Goal: Information Seeking & Learning: Compare options

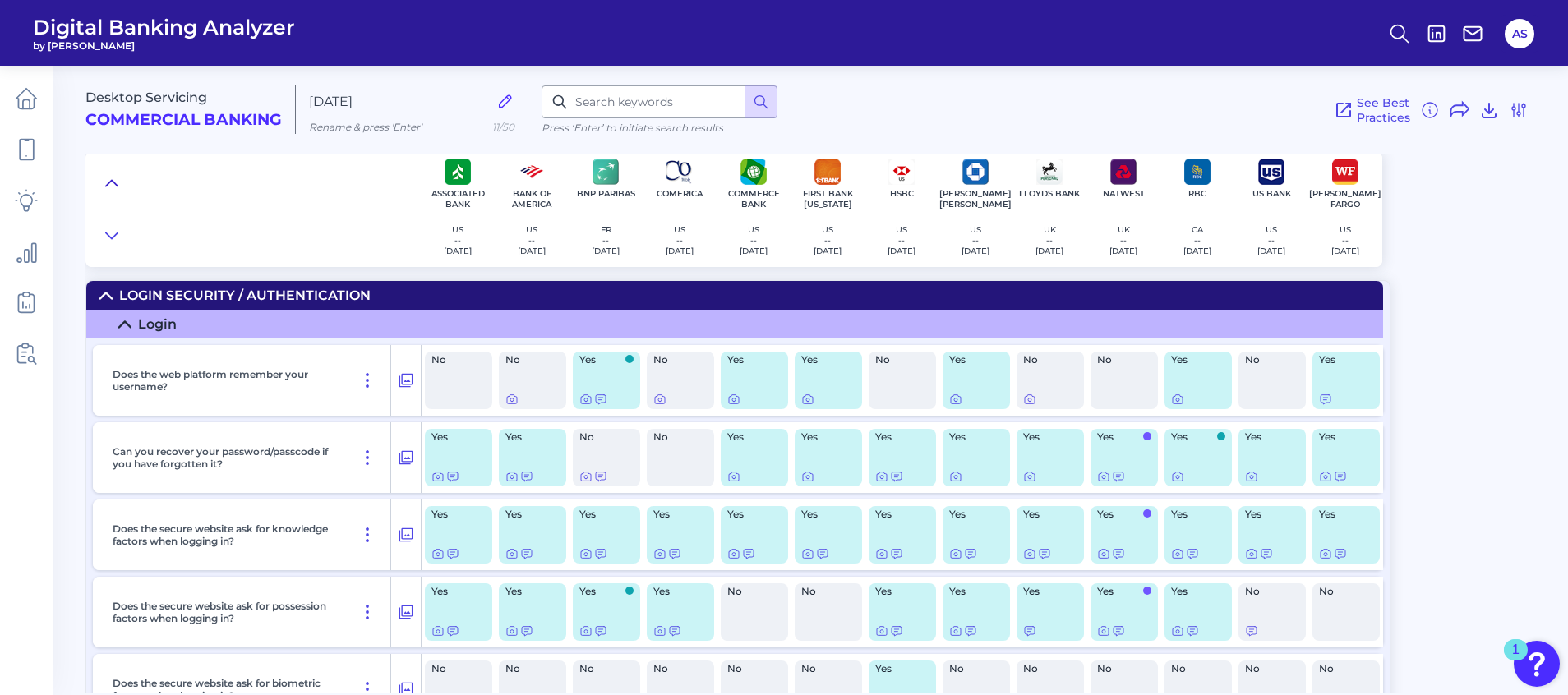
click at [107, 181] on icon at bounding box center [111, 183] width 13 height 17
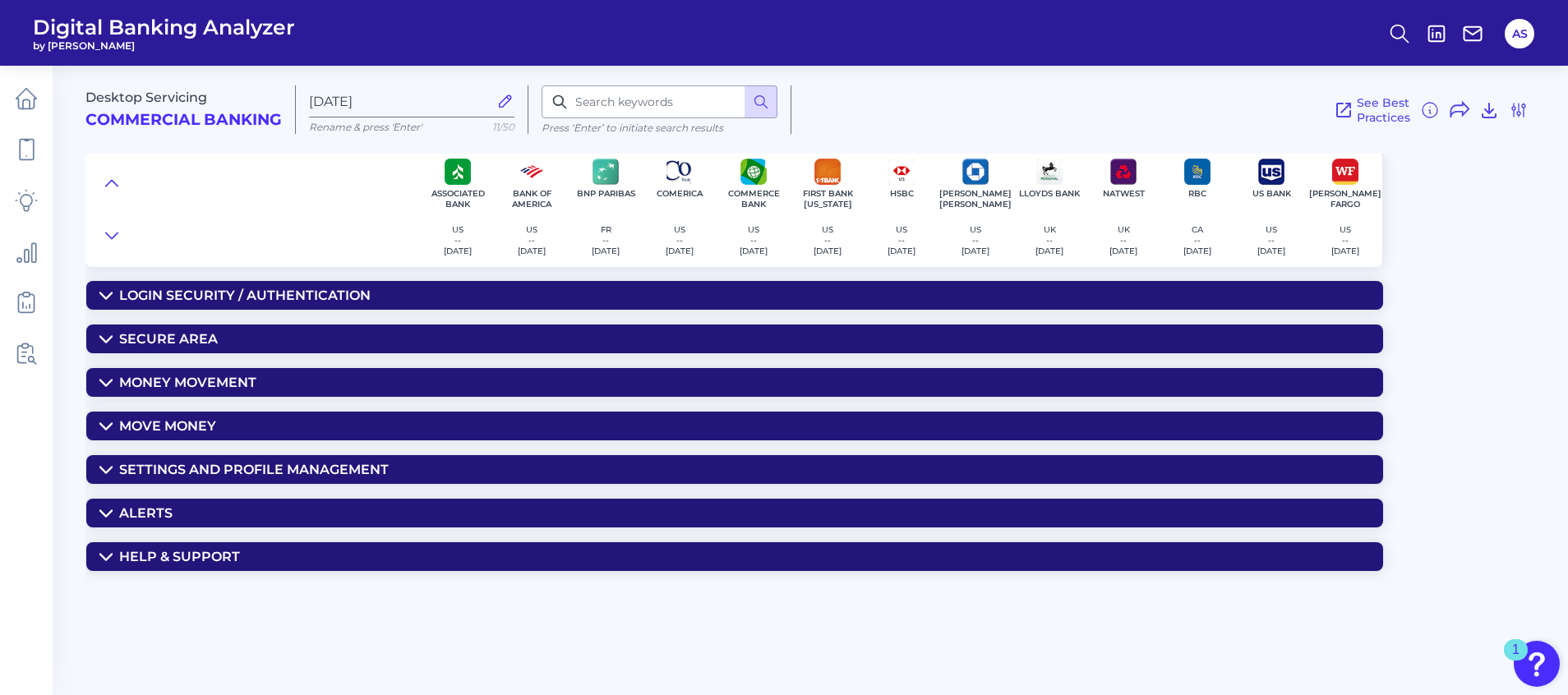
click at [107, 296] on icon at bounding box center [107, 295] width 12 height 6
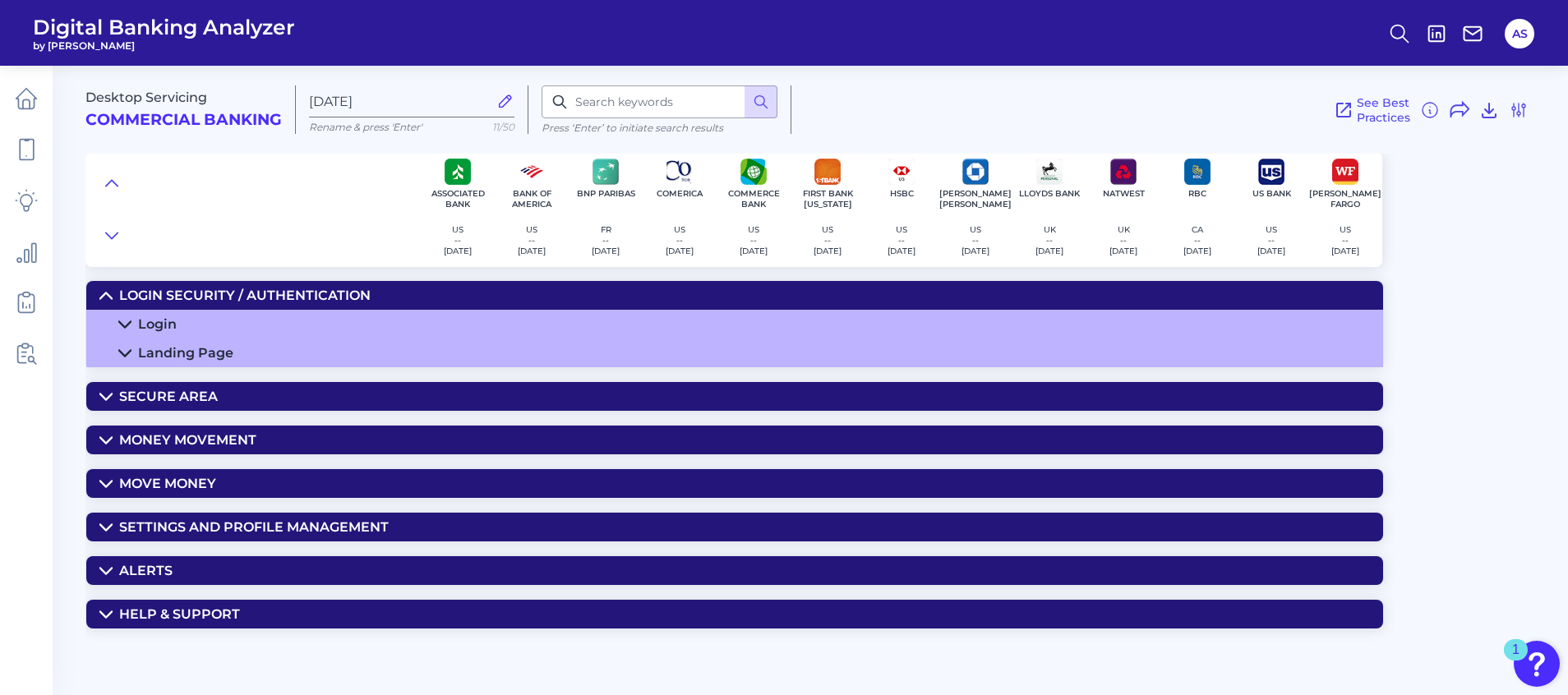
click at [121, 318] on icon at bounding box center [124, 324] width 13 height 13
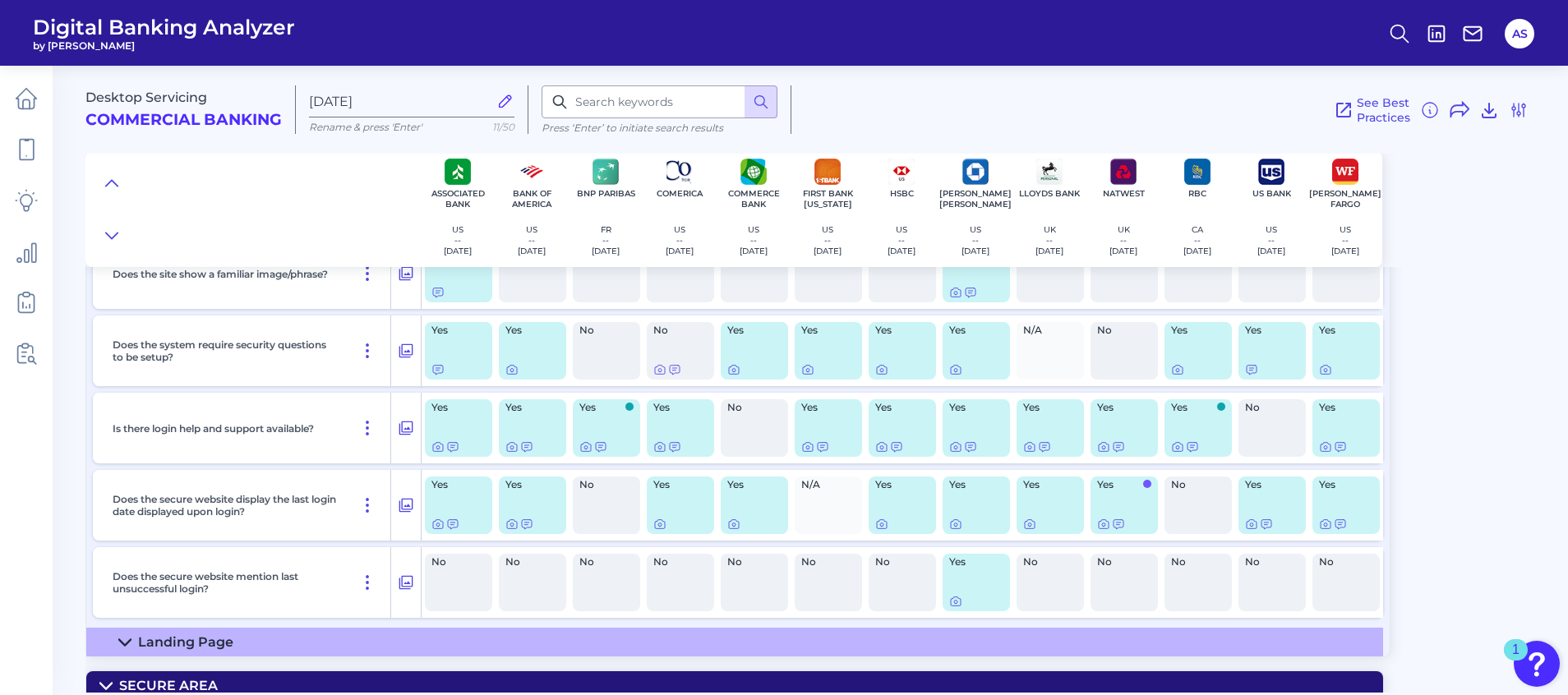
scroll to position [718, 0]
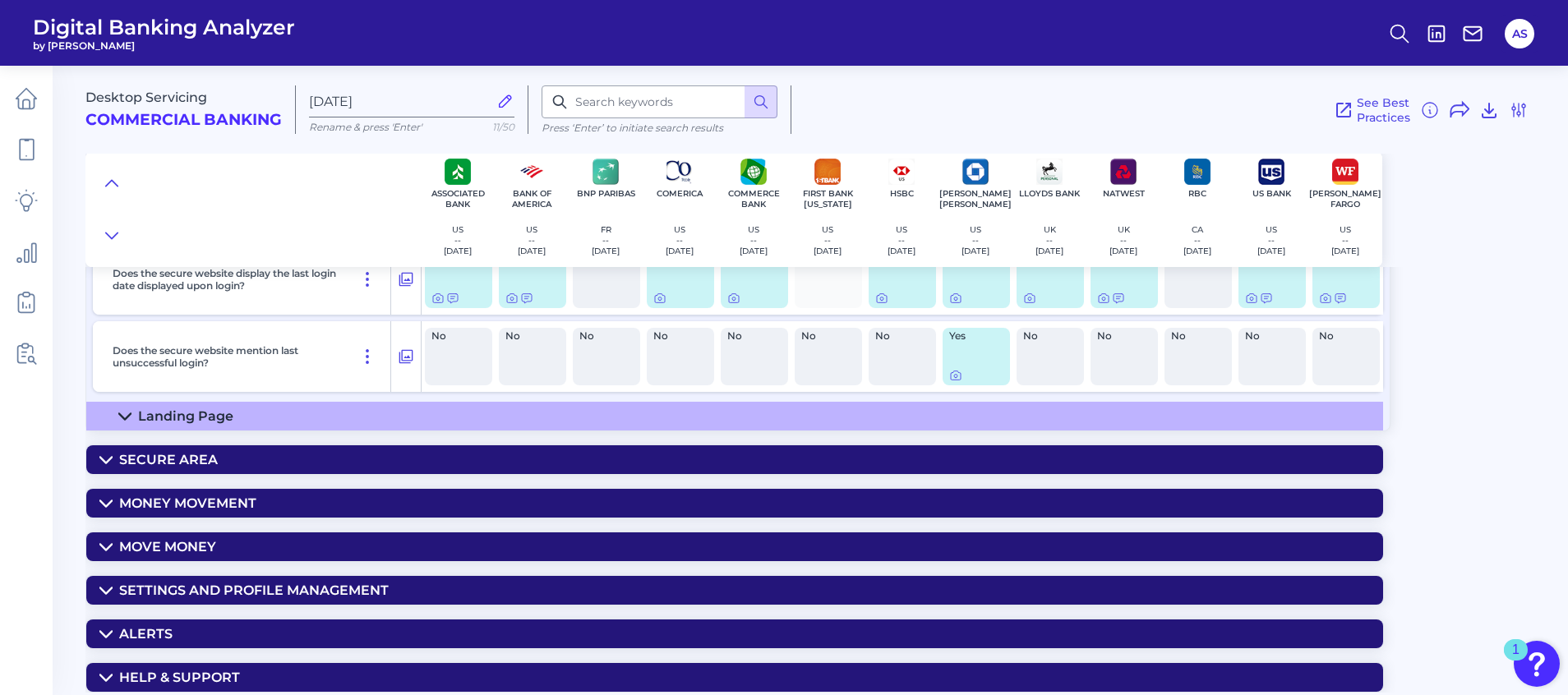
click at [126, 411] on icon at bounding box center [124, 415] width 13 height 13
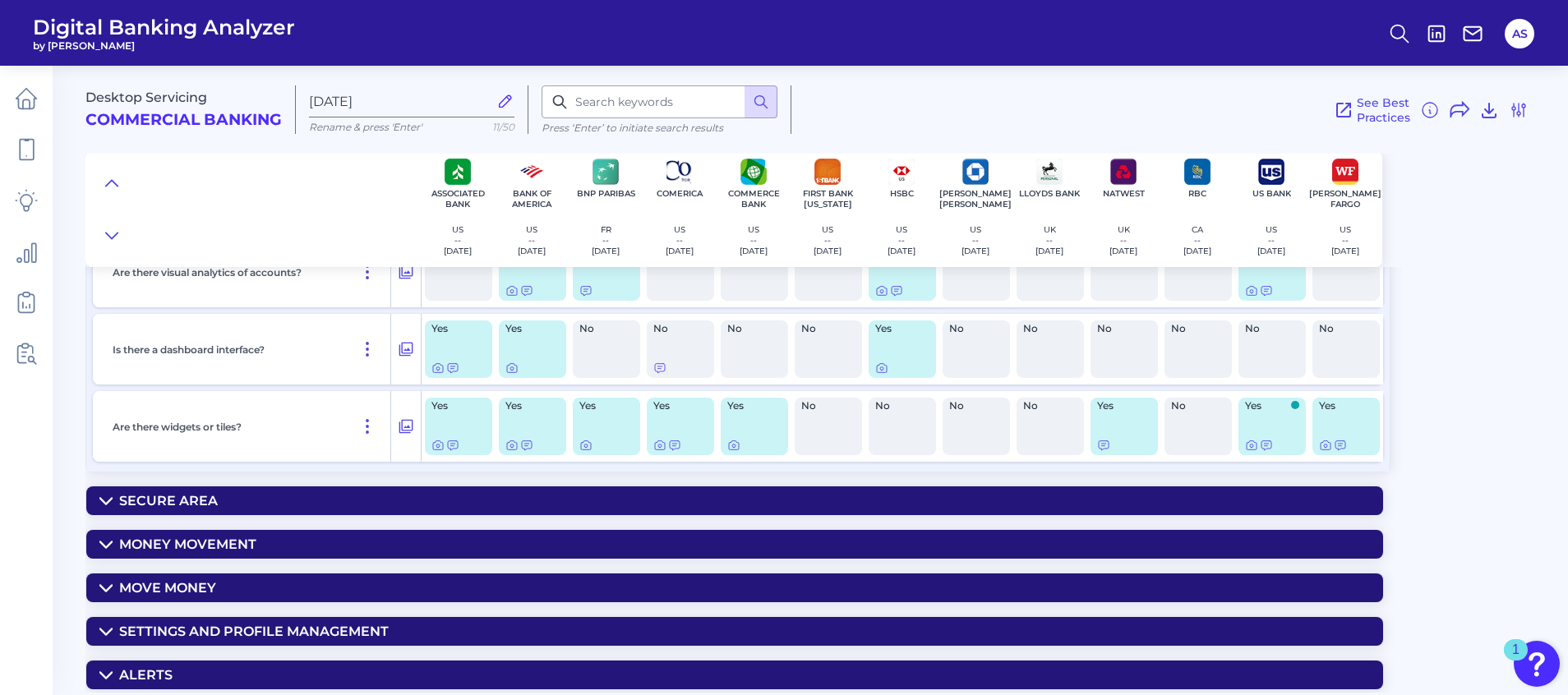
scroll to position [1888, 0]
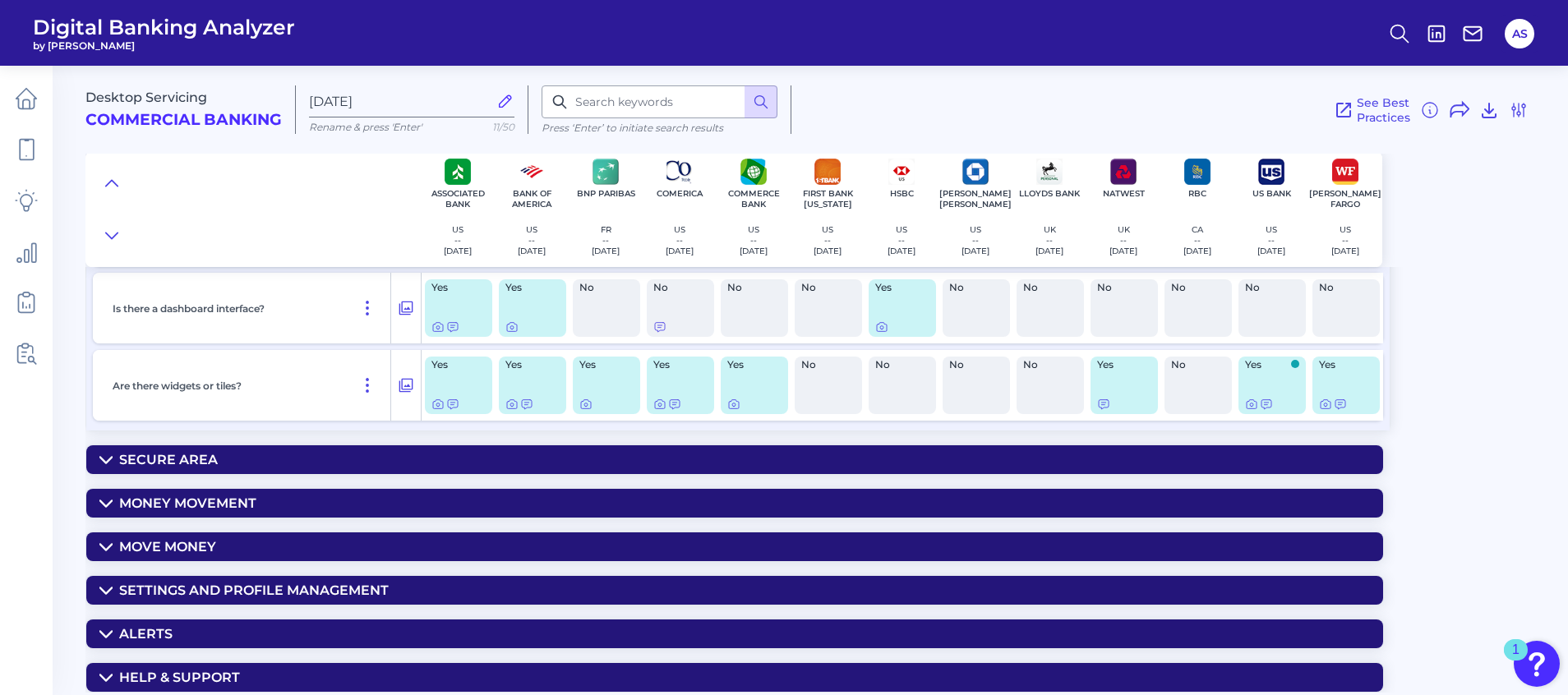
click at [107, 460] on icon at bounding box center [106, 459] width 13 height 13
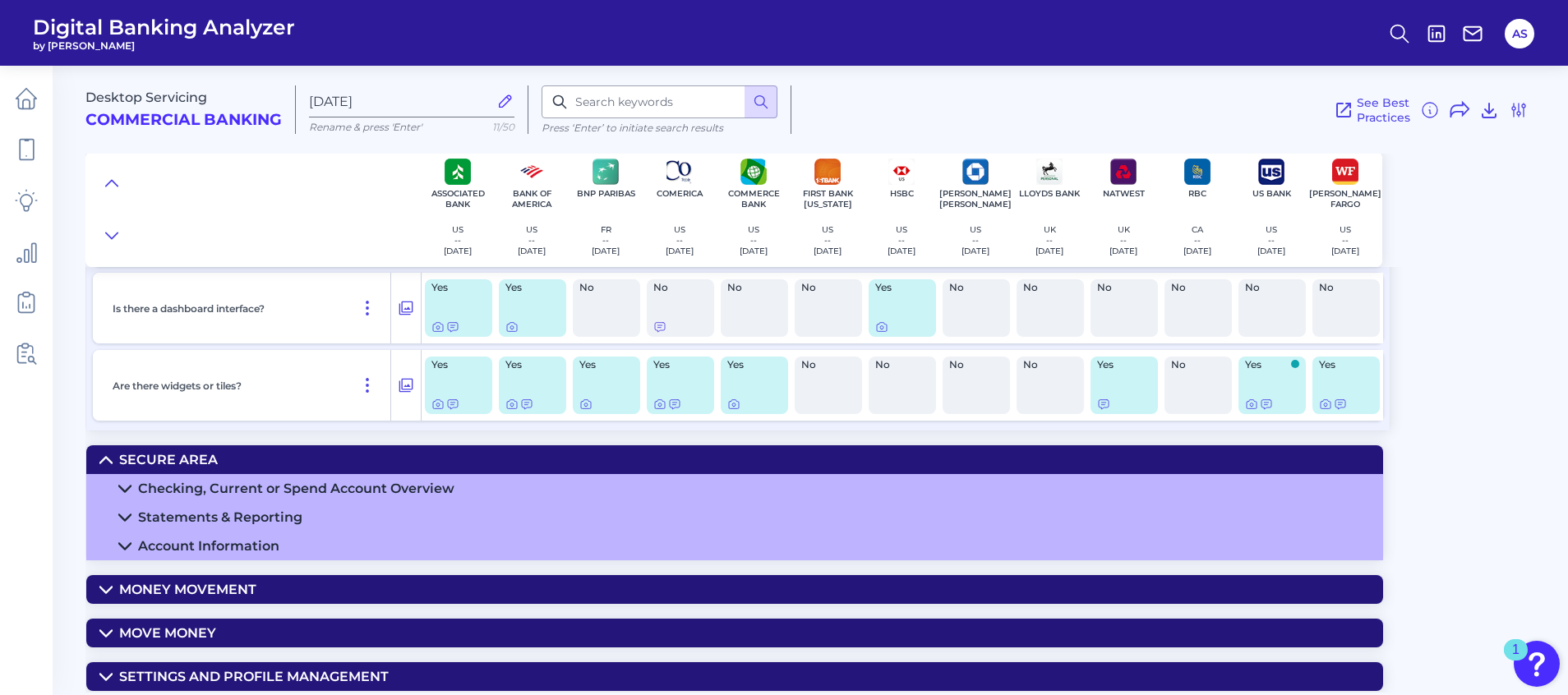
click at [122, 481] on summary "Checking, Current or Spend Account Overview" at bounding box center [734, 488] width 1296 height 28
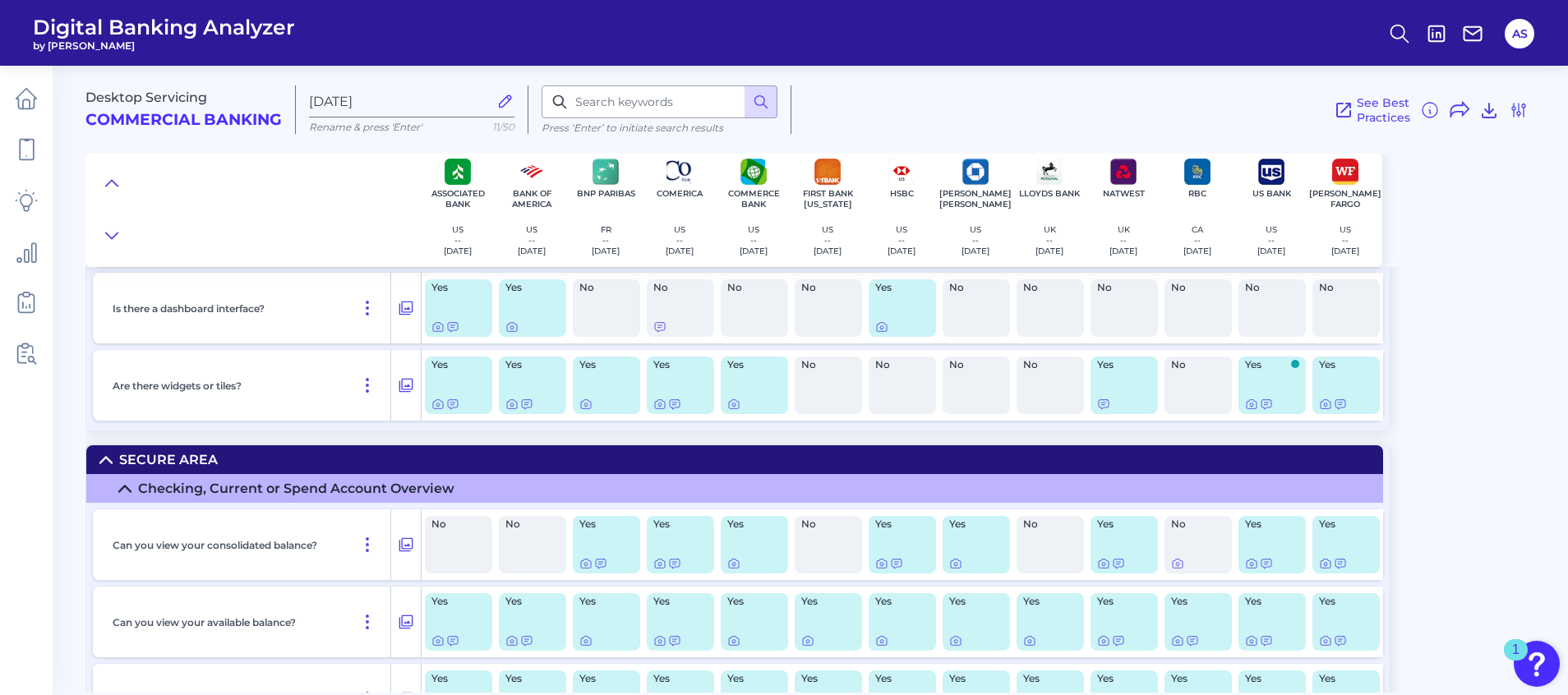
scroll to position [2011, 0]
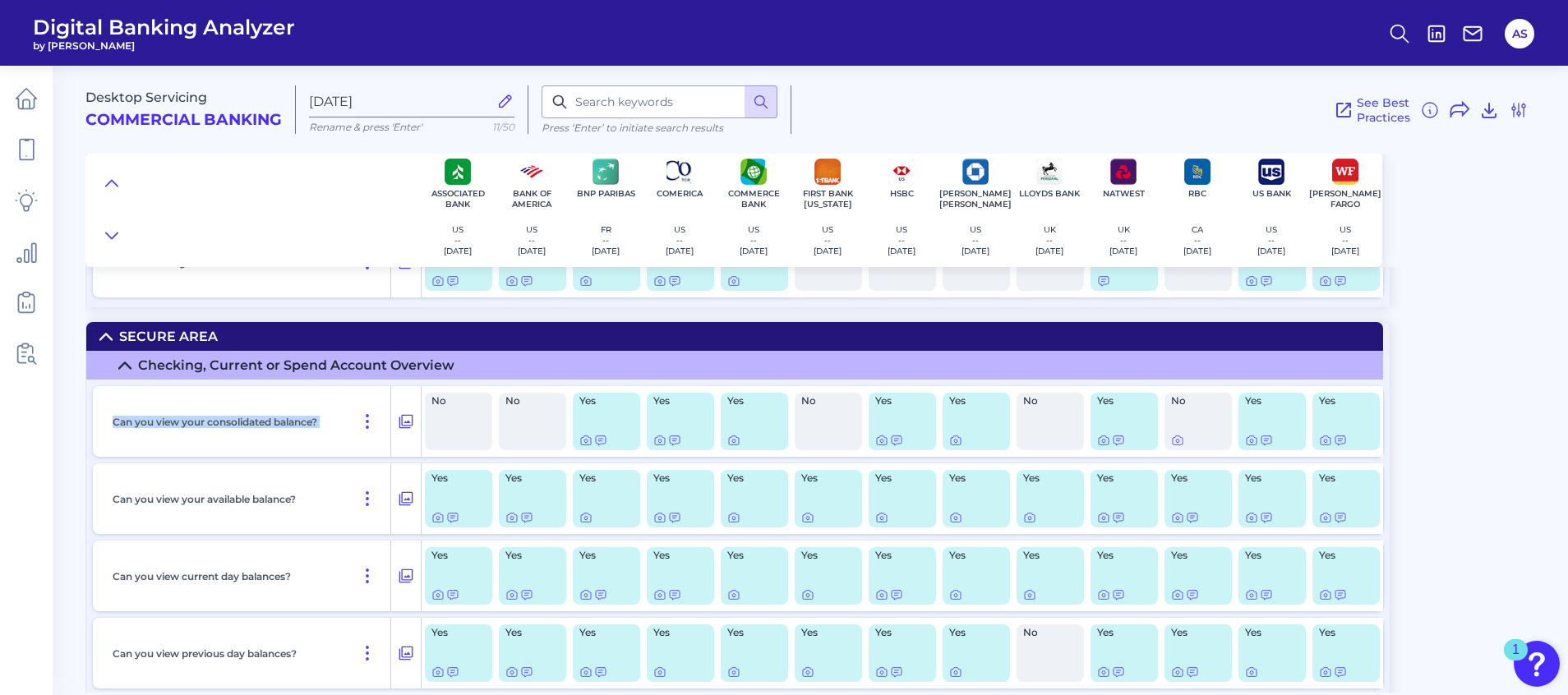
drag, startPoint x: 101, startPoint y: 419, endPoint x: 336, endPoint y: 425, distance: 235.1
click at [336, 425] on div "Can you view your consolidated balance?" at bounding box center [257, 421] width 328 height 70
click at [336, 425] on div "Can you view your consolidated balance?" at bounding box center [248, 421] width 285 height 70
click at [271, 434] on div "Can you view your consolidated balance?" at bounding box center [248, 421] width 285 height 70
click at [584, 443] on icon at bounding box center [586, 440] width 13 height 13
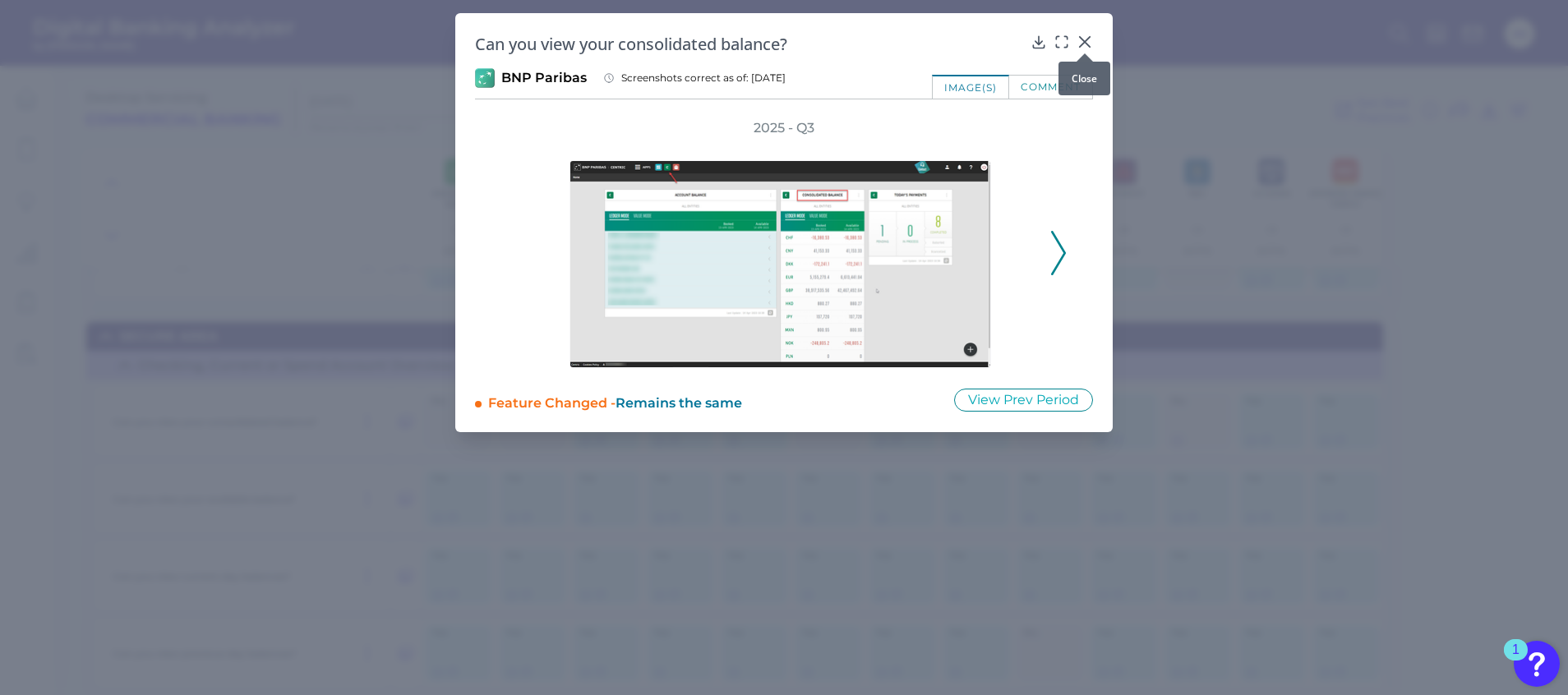
click at [1085, 39] on icon at bounding box center [1084, 41] width 17 height 17
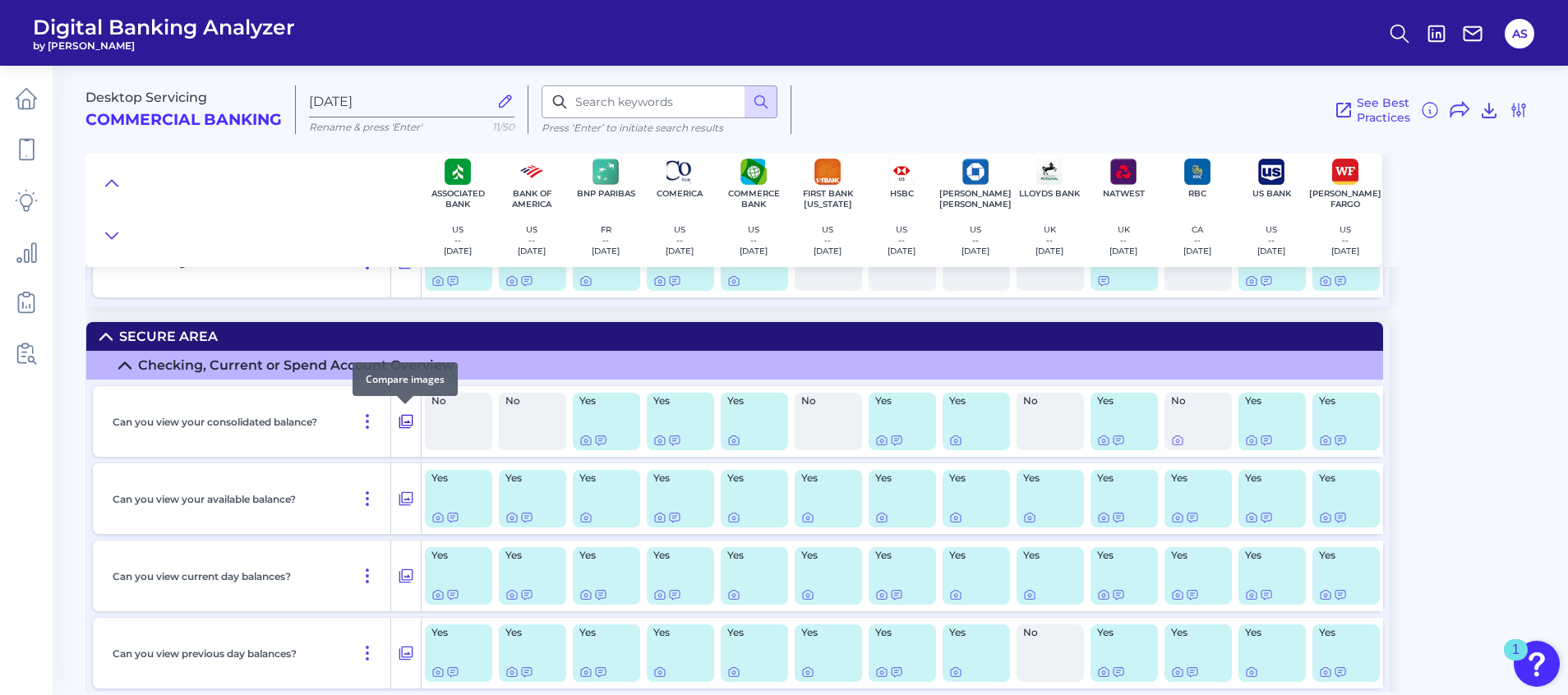
click at [406, 421] on icon at bounding box center [406, 421] width 17 height 20
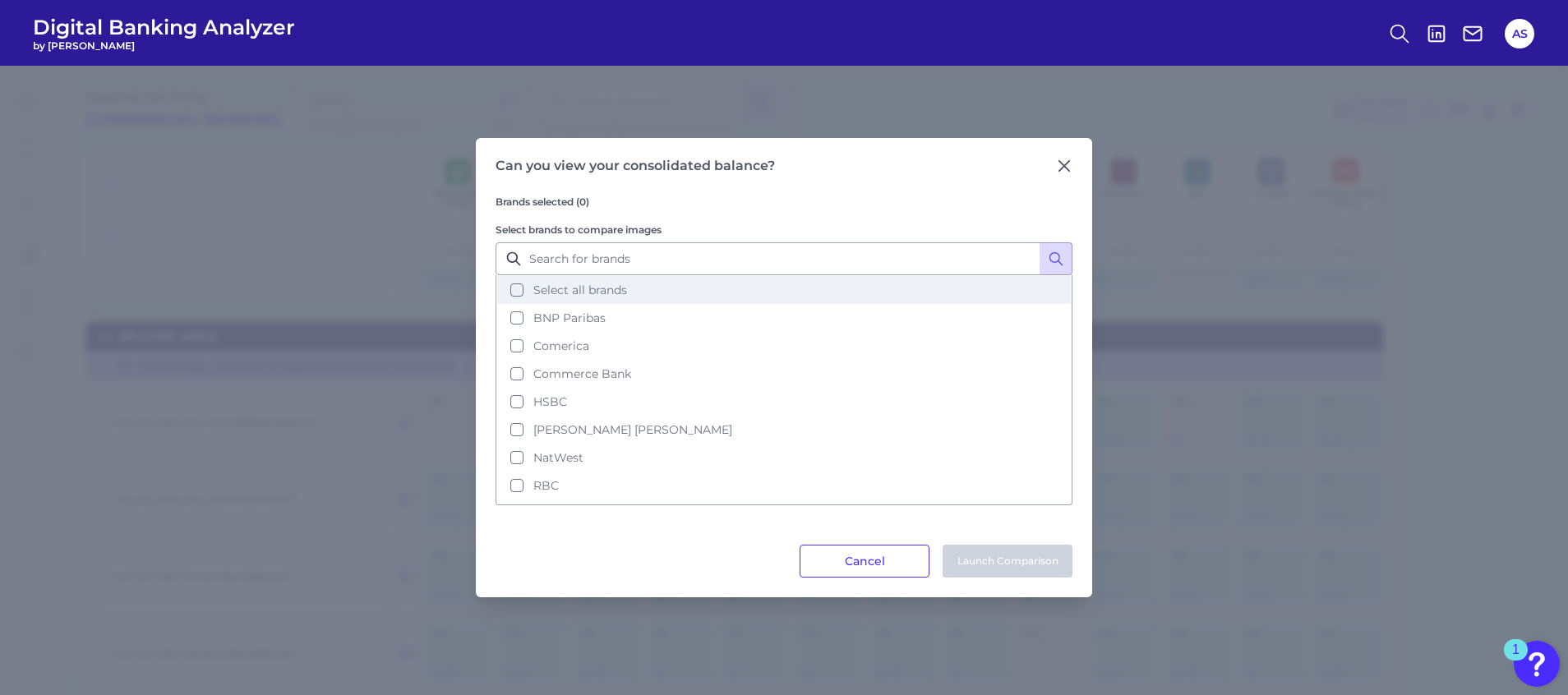
click at [519, 288] on button "Select all brands" at bounding box center [783, 289] width 574 height 28
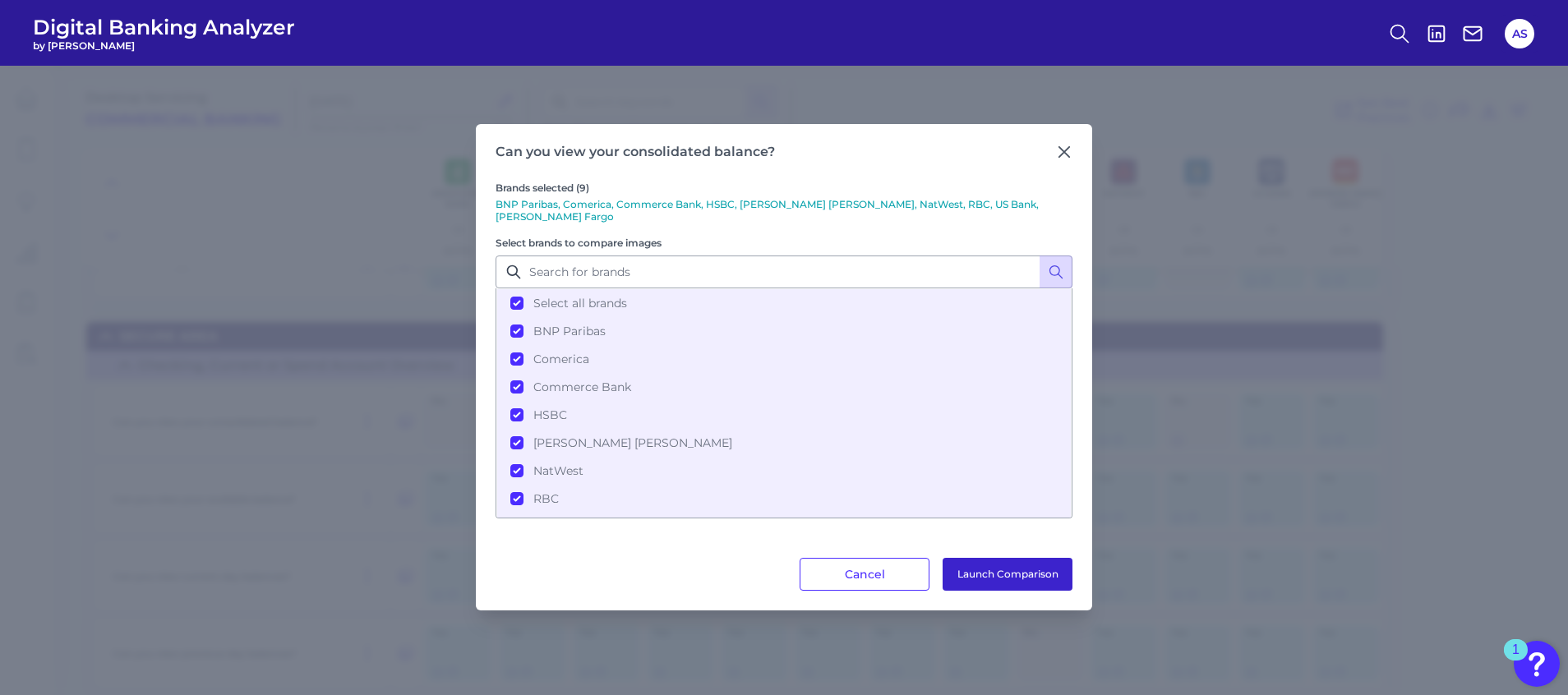
click at [1034, 564] on button "Launch Comparison" at bounding box center [1007, 575] width 130 height 33
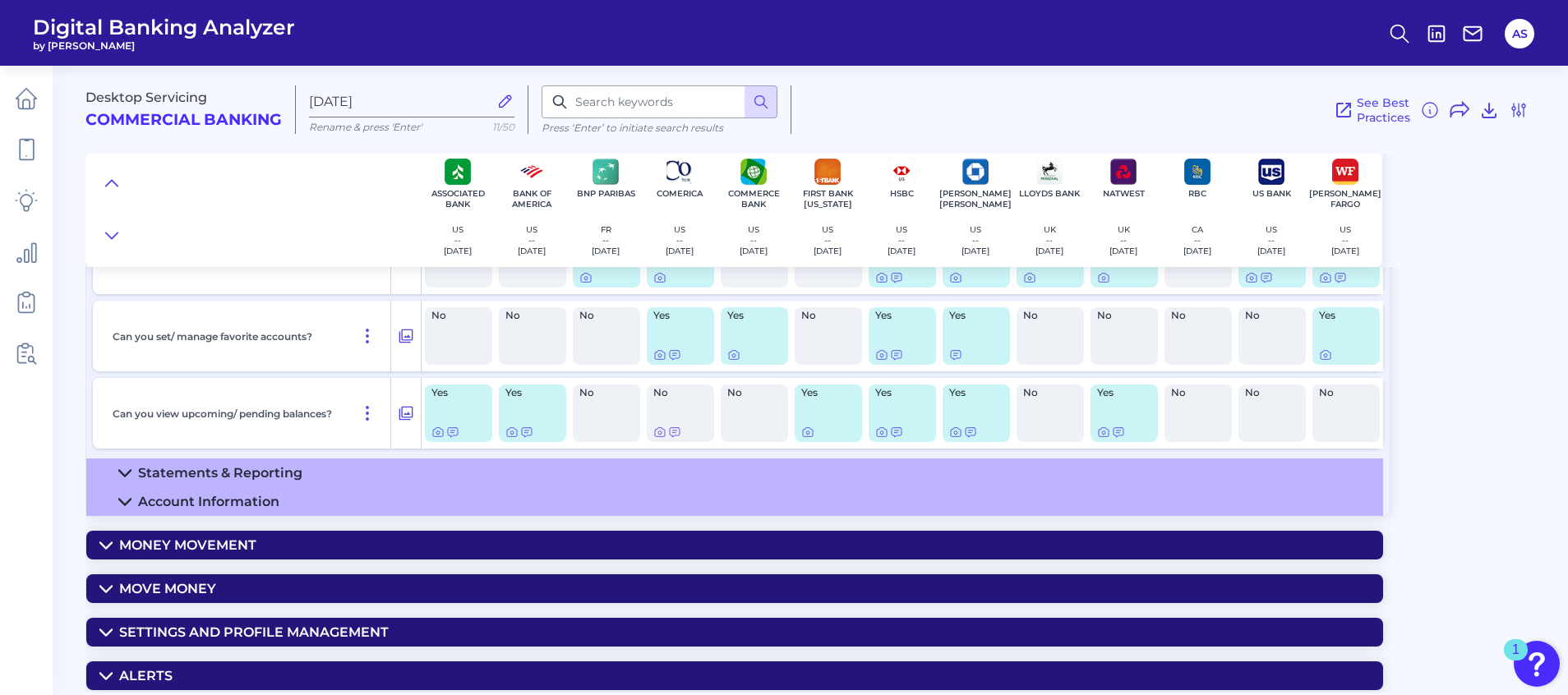
scroll to position [2910, 0]
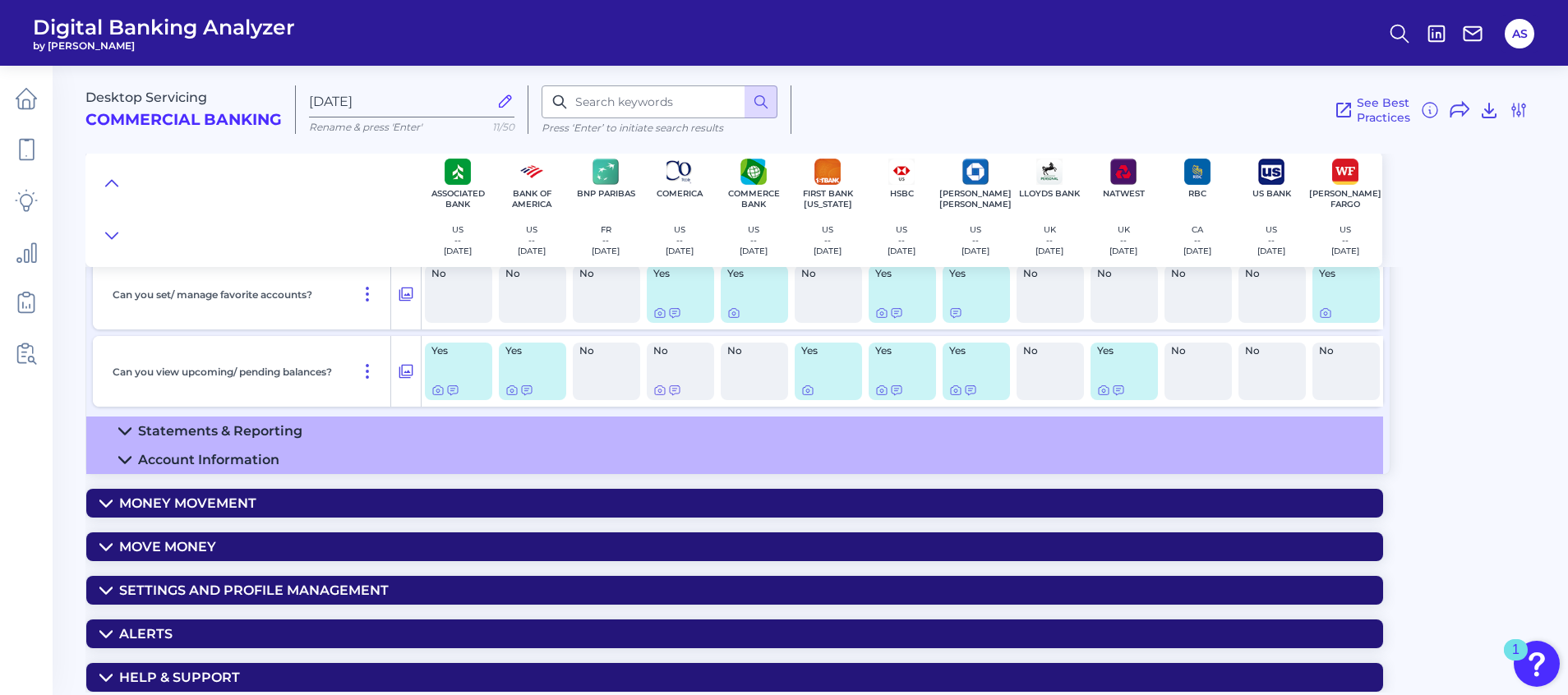
click at [102, 498] on icon at bounding box center [106, 502] width 13 height 13
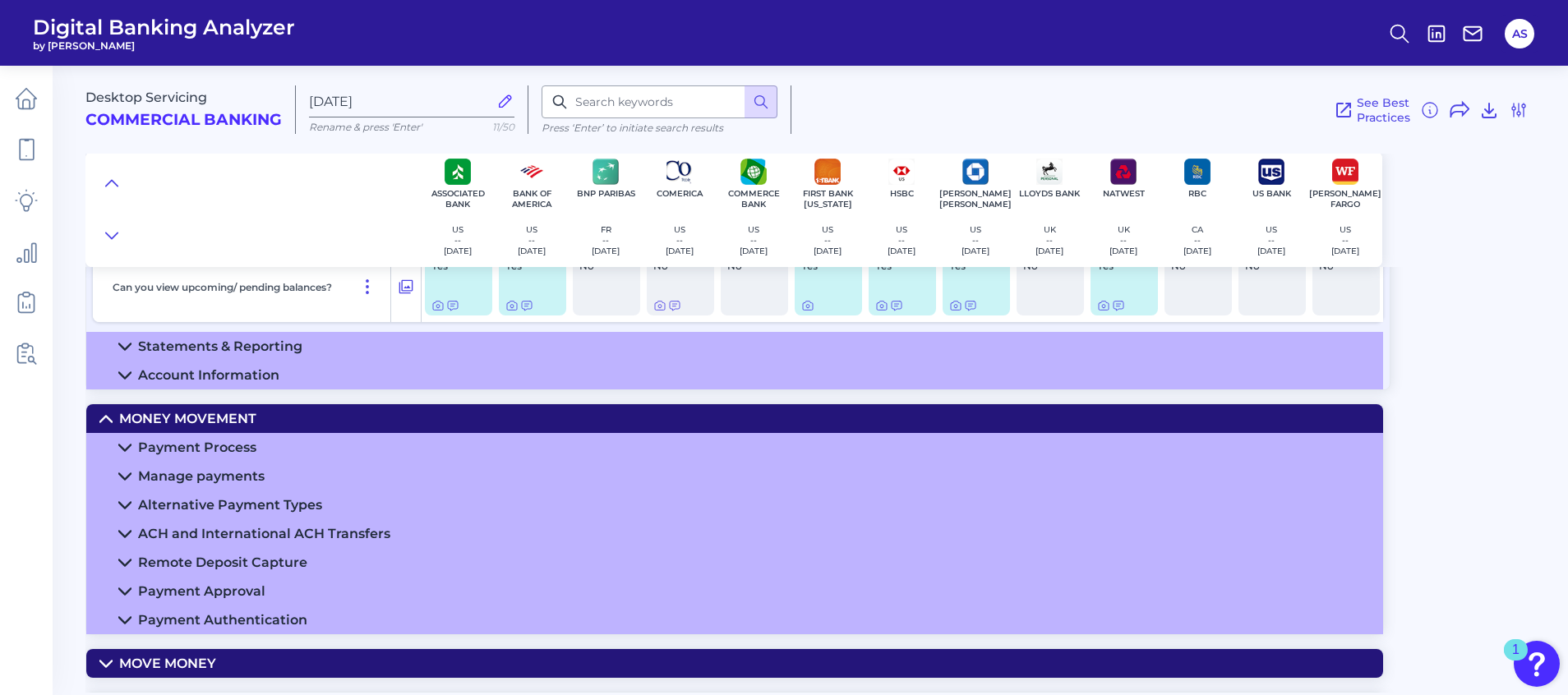
scroll to position [3033, 0]
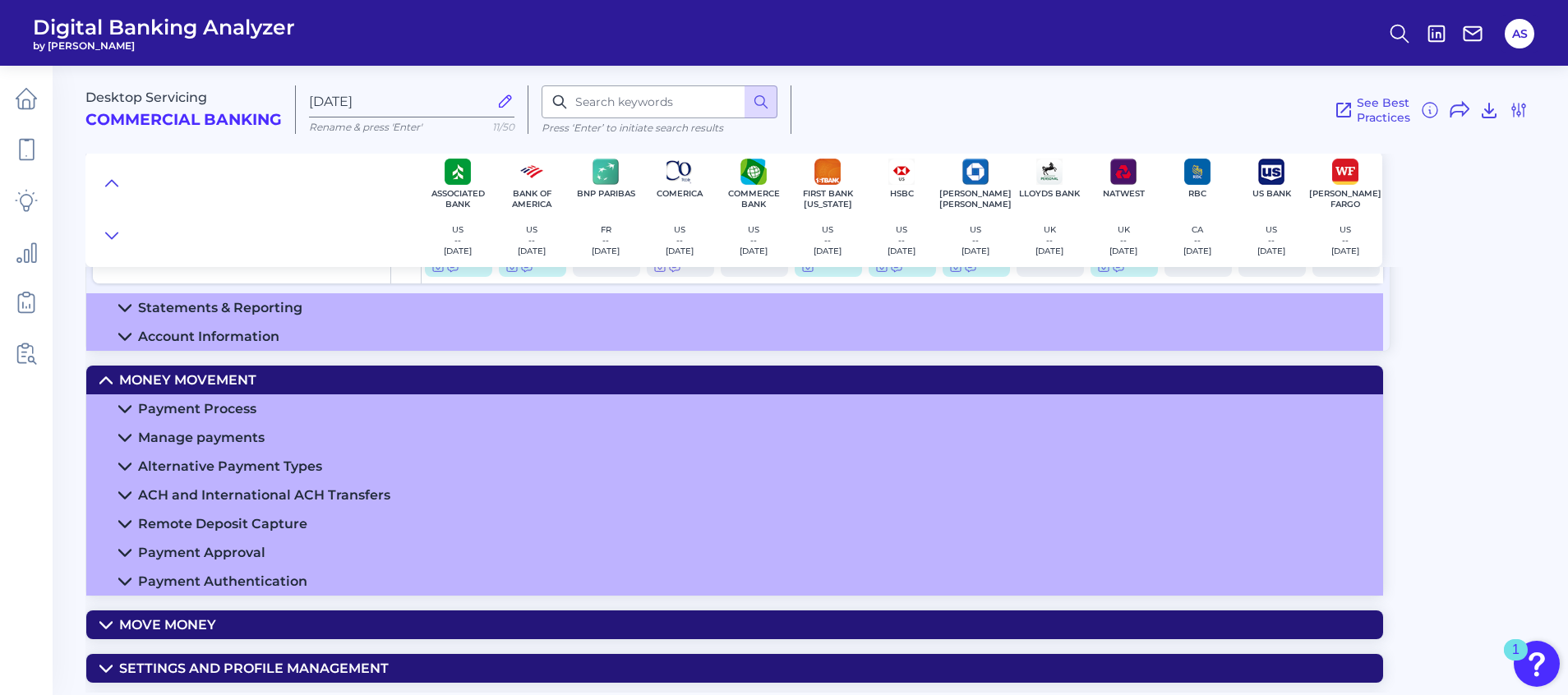
click at [126, 401] on summary "Payment Process" at bounding box center [734, 408] width 1296 height 28
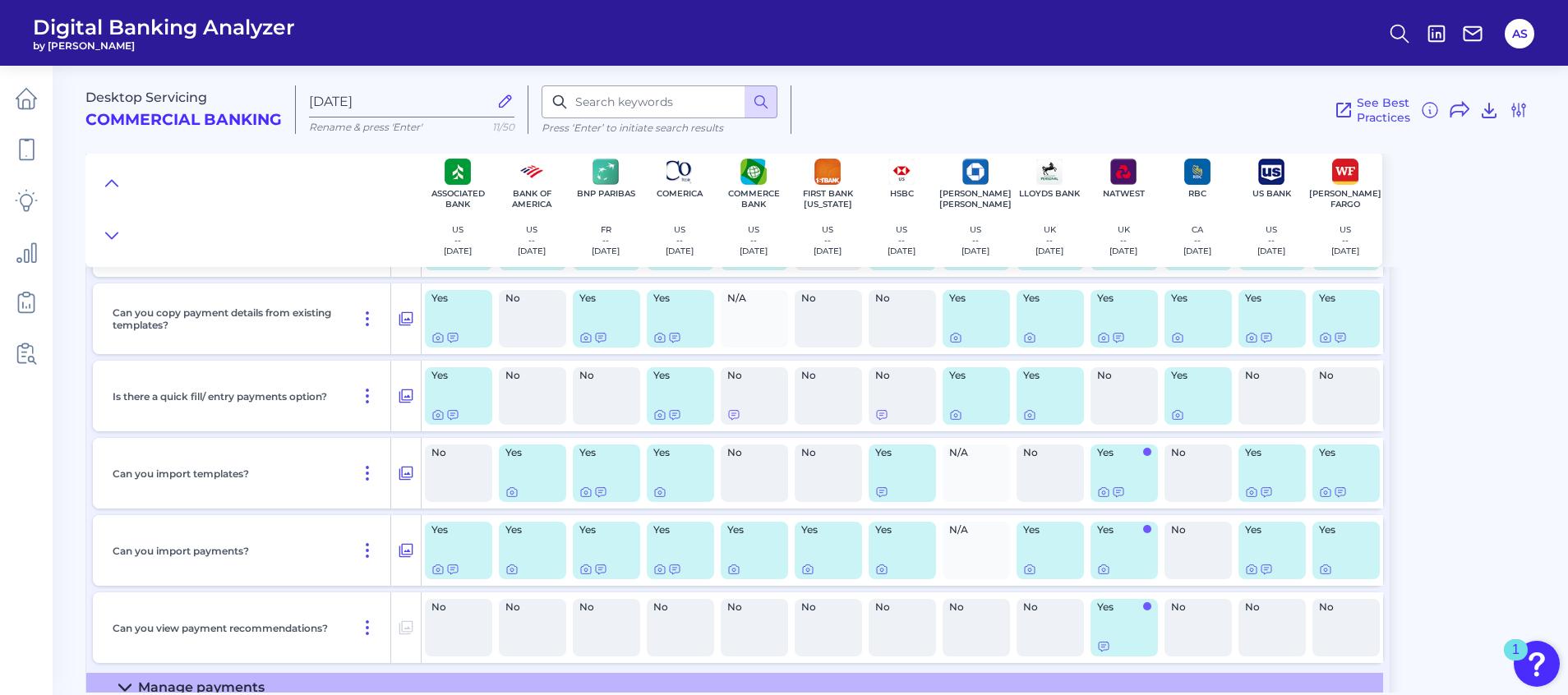
scroll to position [3526, 0]
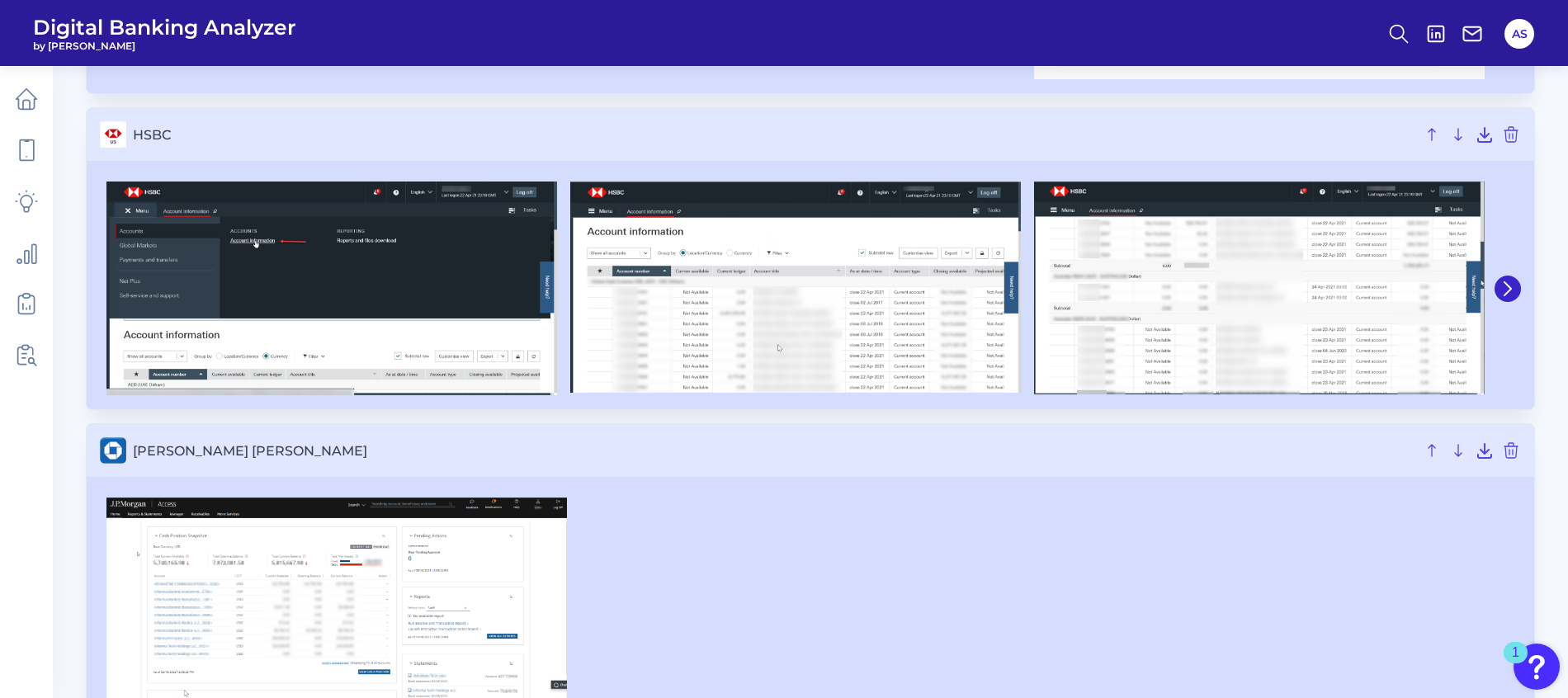
scroll to position [1114, 0]
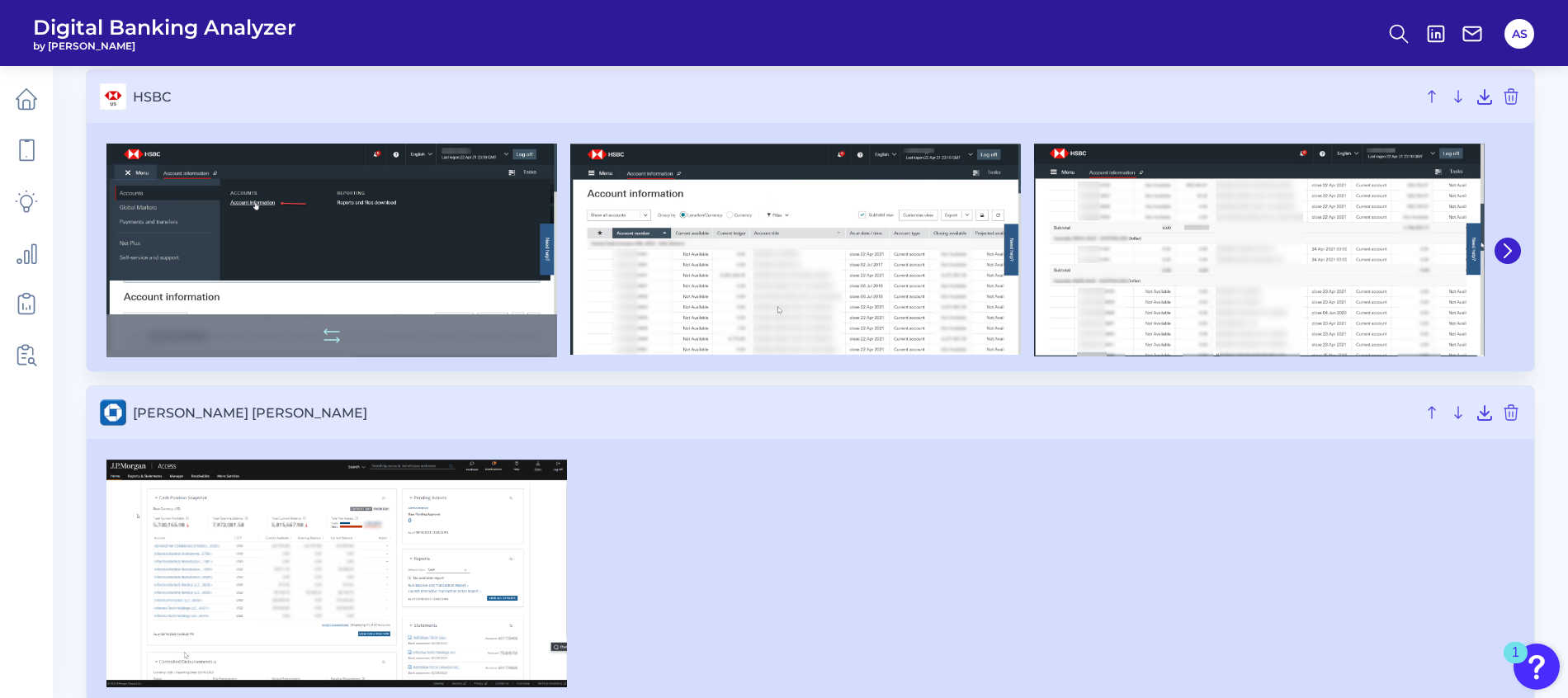
click at [380, 215] on img at bounding box center [331, 250] width 451 height 214
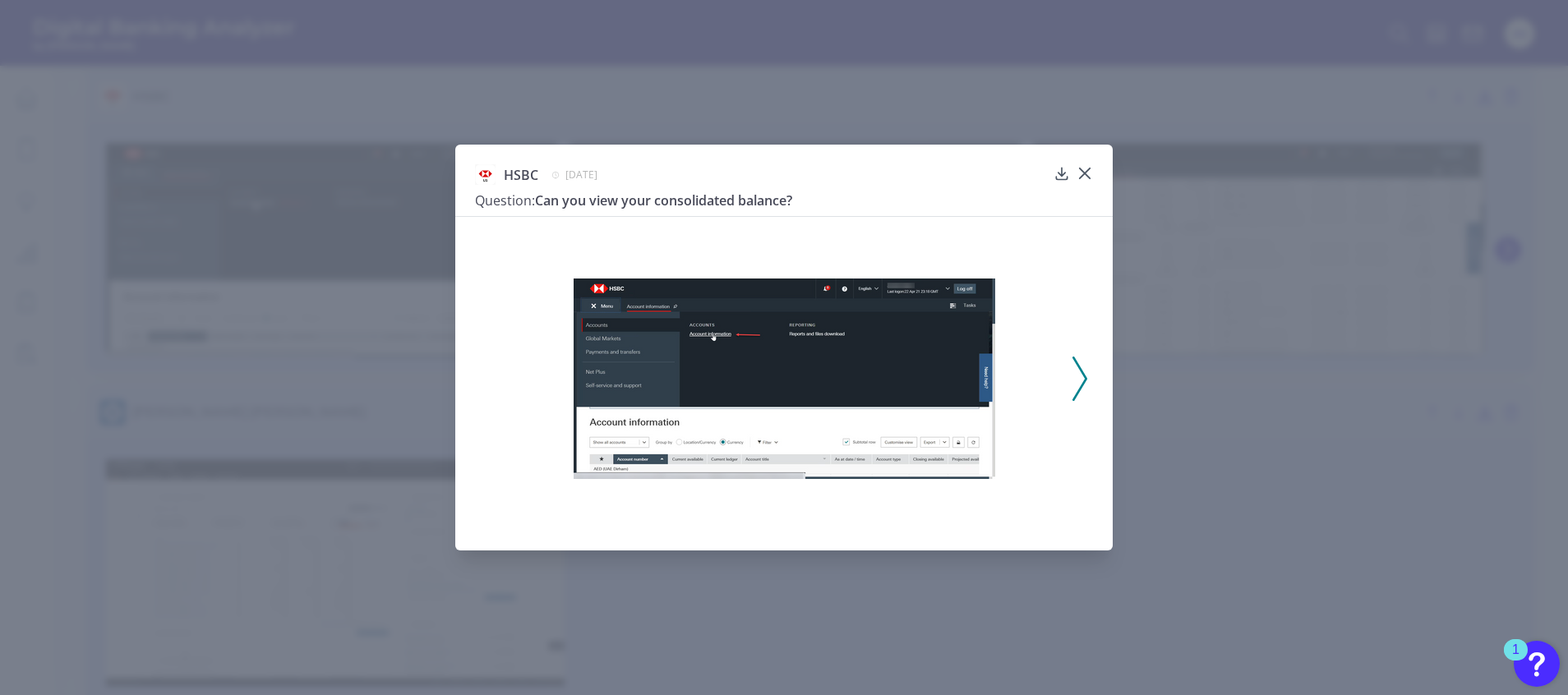
click at [1083, 389] on icon at bounding box center [1079, 378] width 15 height 44
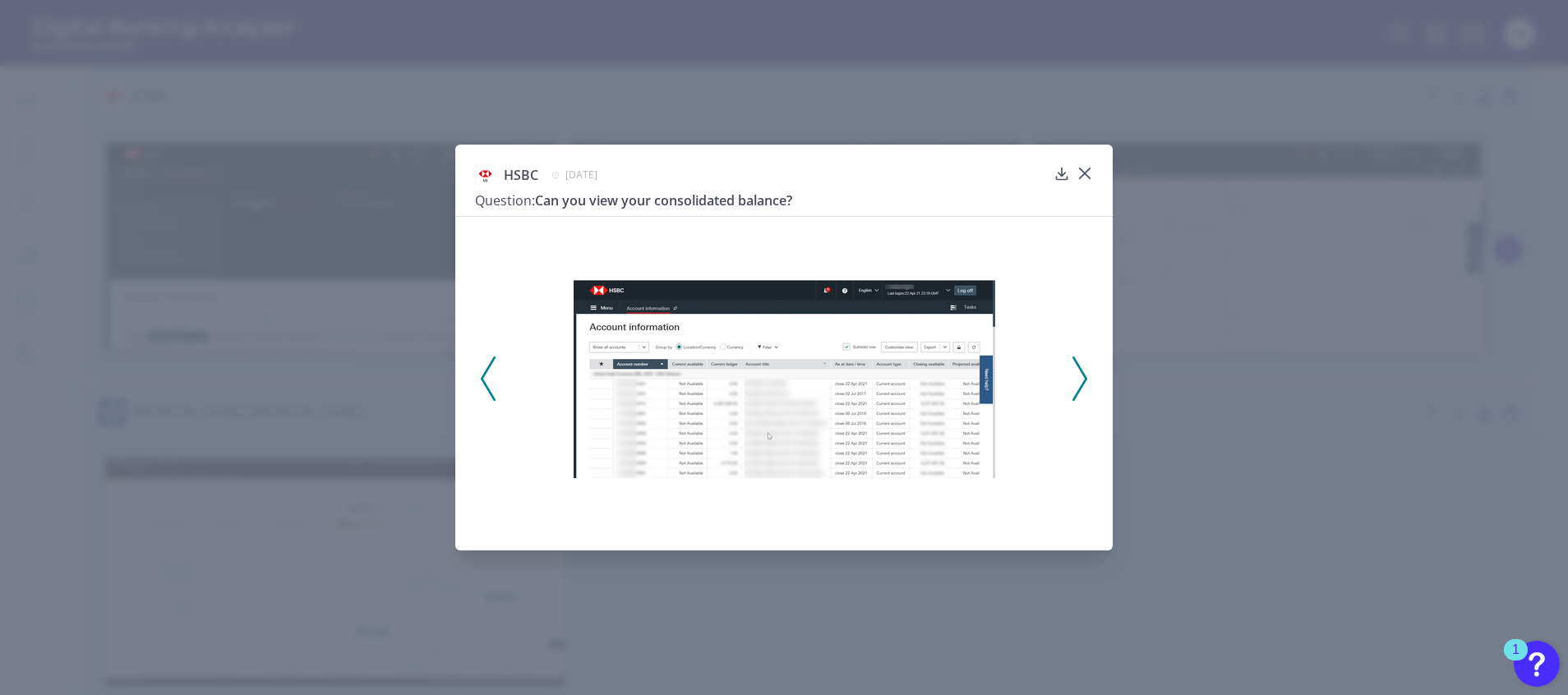
click at [1083, 389] on icon at bounding box center [1079, 378] width 15 height 44
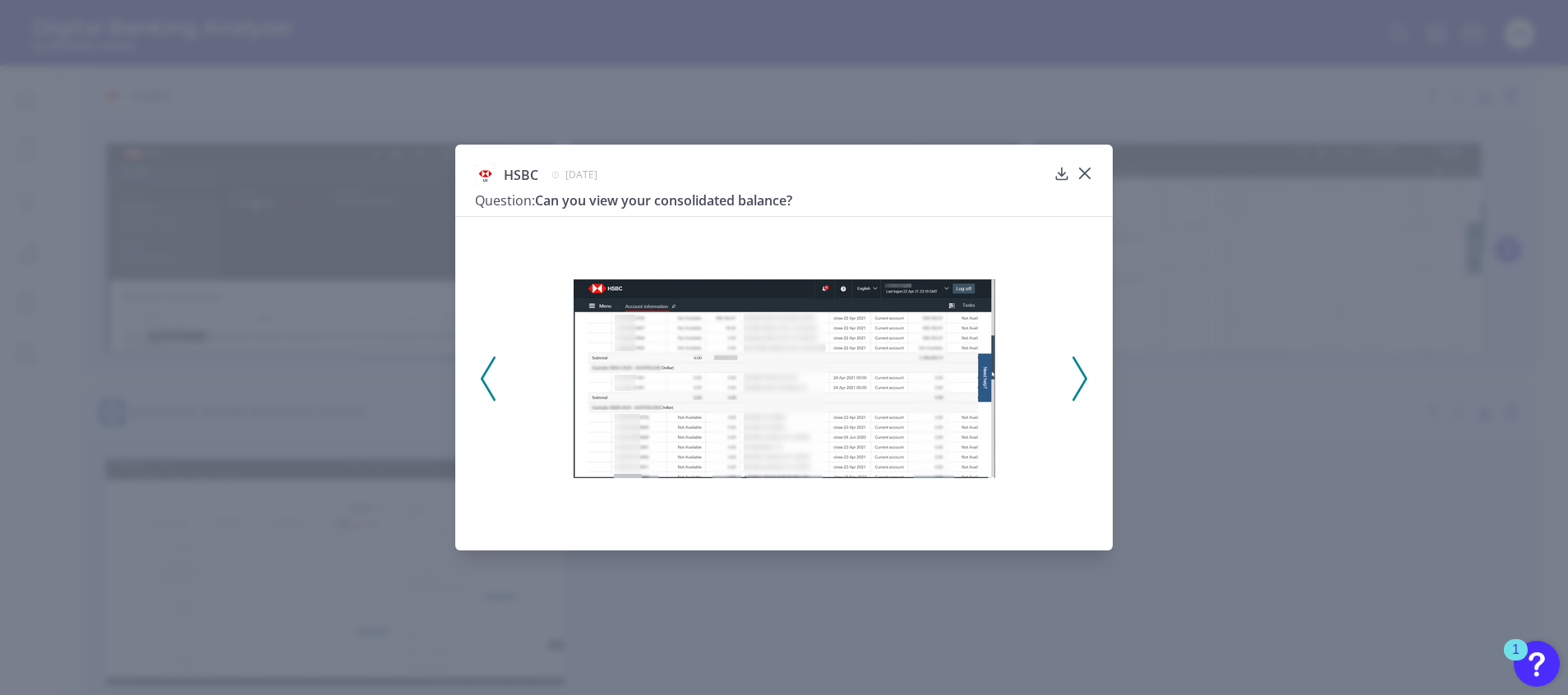
click at [1076, 382] on icon at bounding box center [1079, 378] width 15 height 44
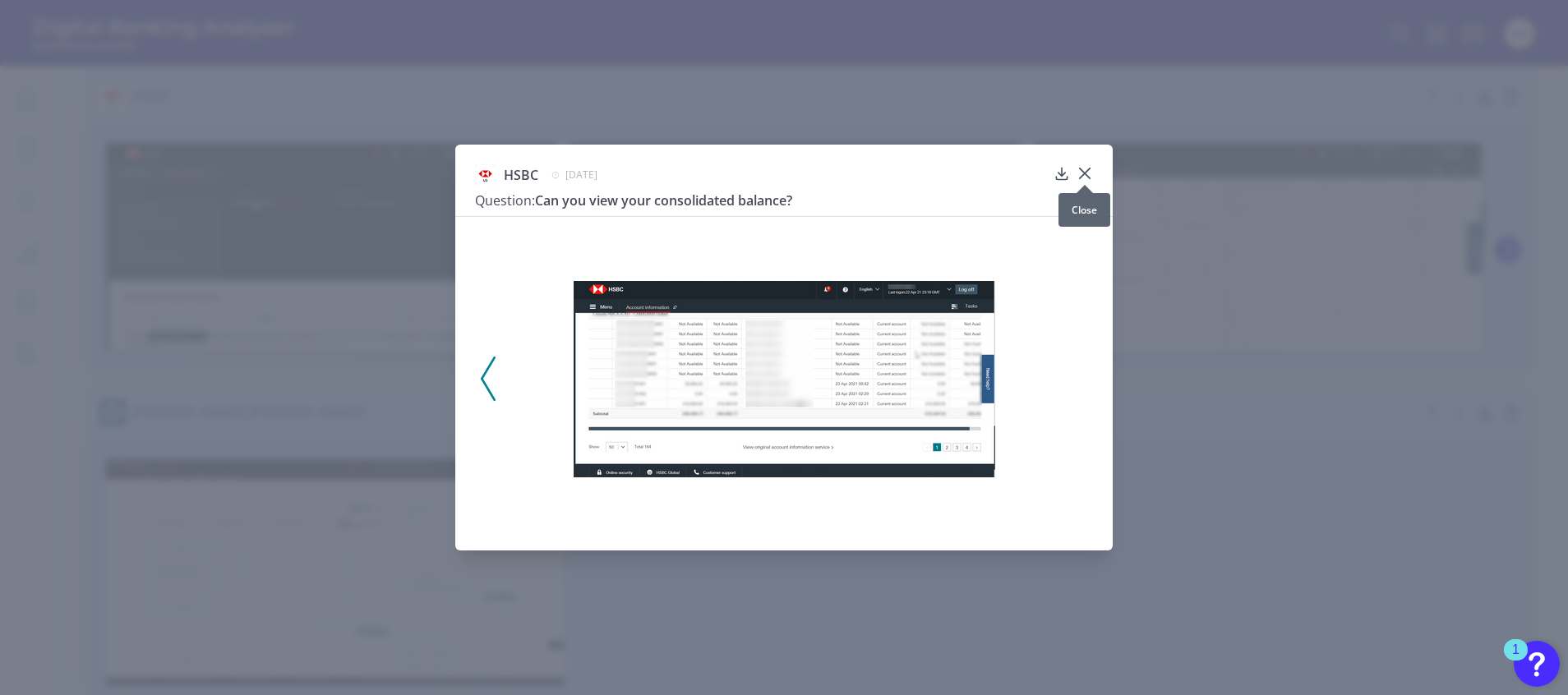
click at [1082, 172] on icon at bounding box center [1084, 173] width 10 height 10
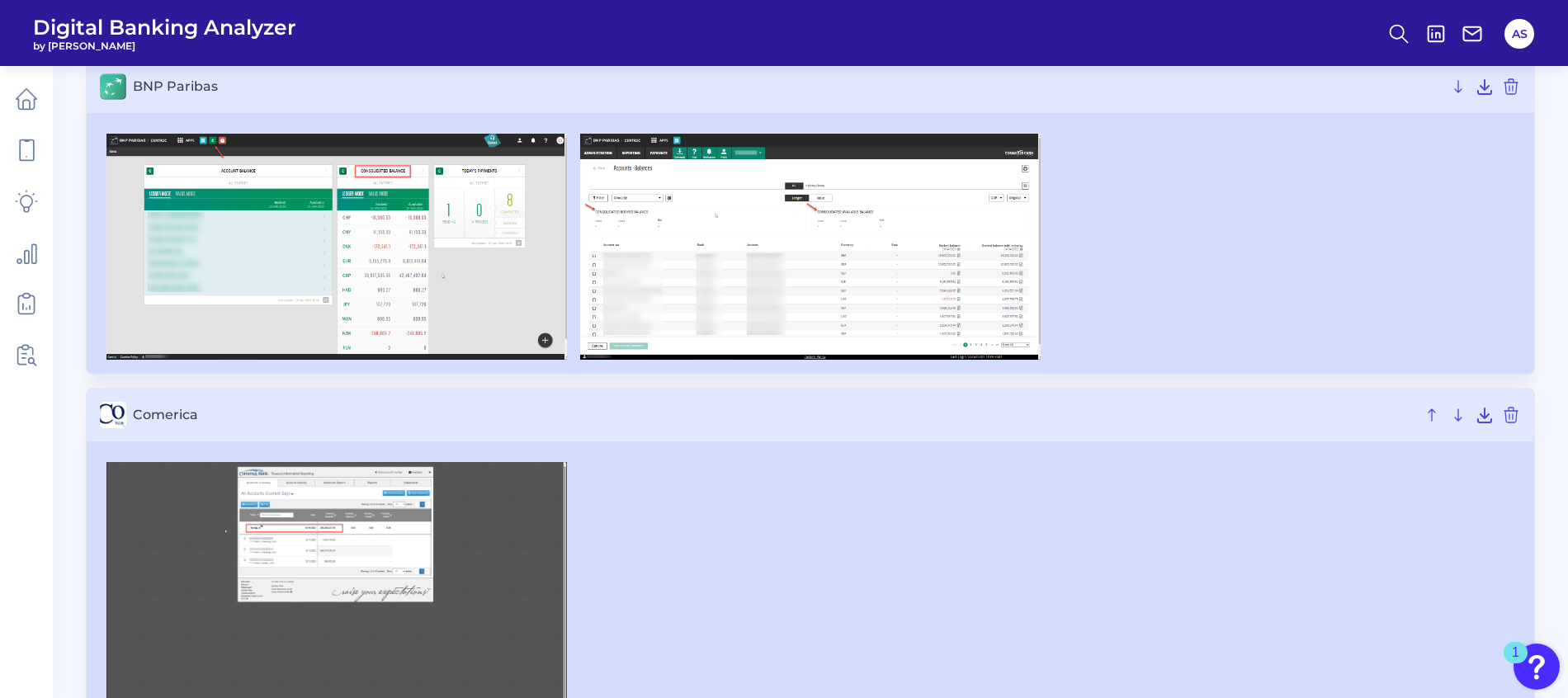
scroll to position [0, 0]
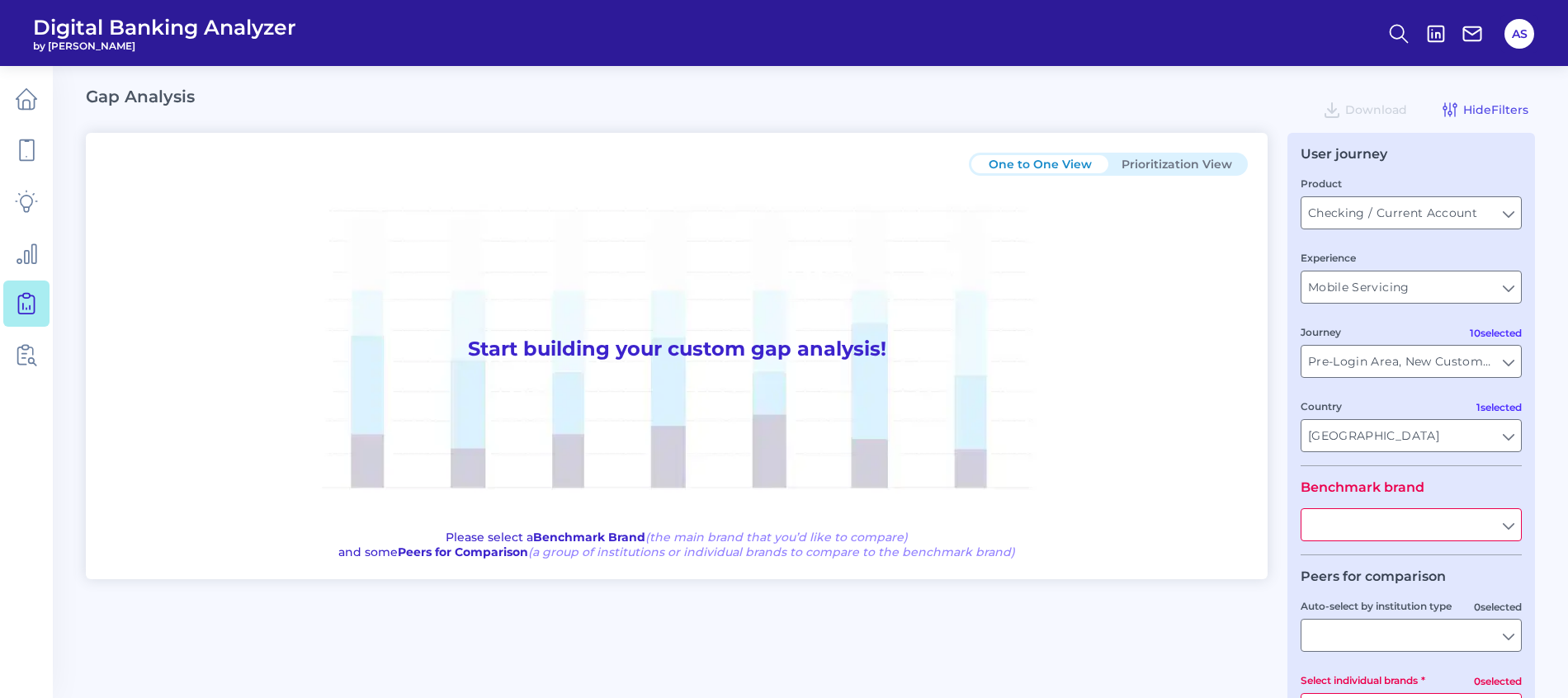
type input "All Journeys"
click at [1355, 224] on input "Checking / Current Account" at bounding box center [1411, 213] width 220 height 31
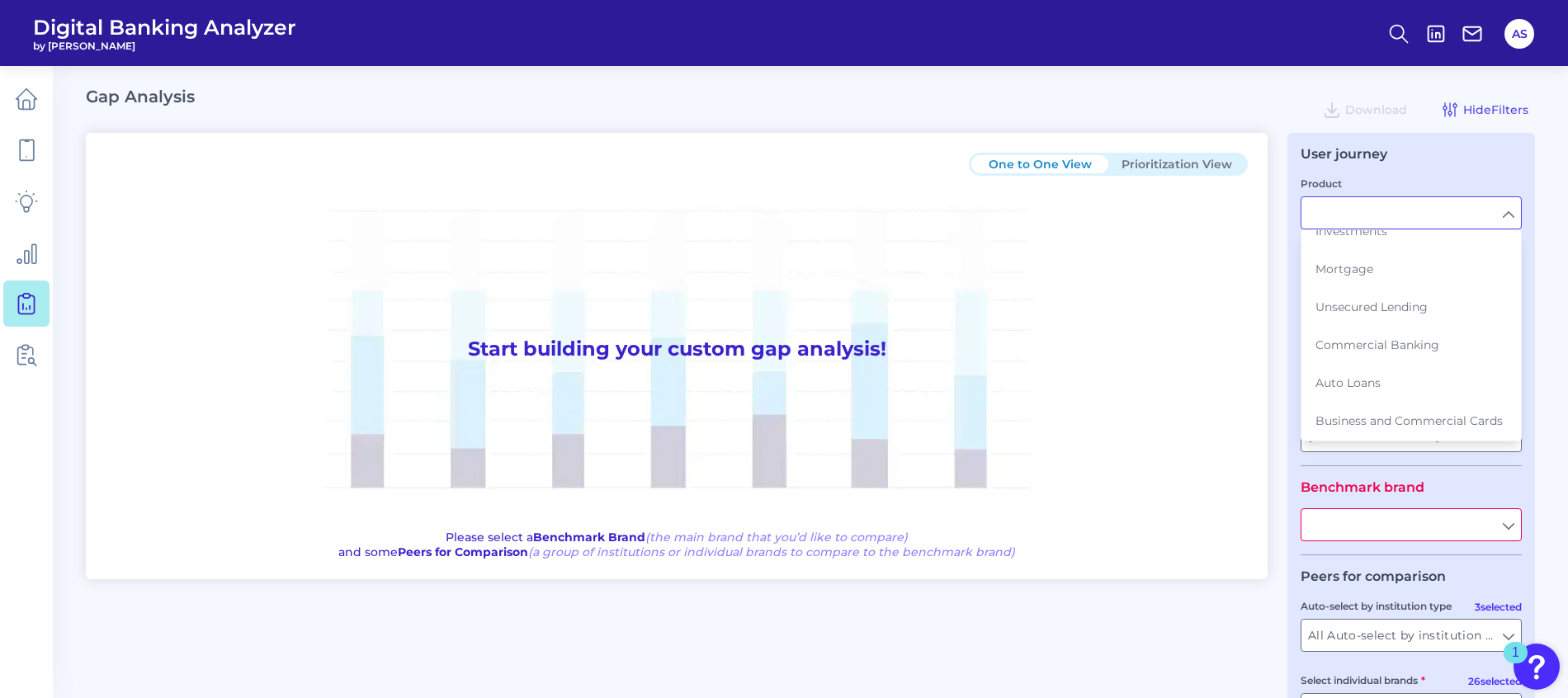
scroll to position [186, 0]
click at [1416, 338] on span "Commercial Banking" at bounding box center [1378, 345] width 124 height 15
type input "Commercial Banking"
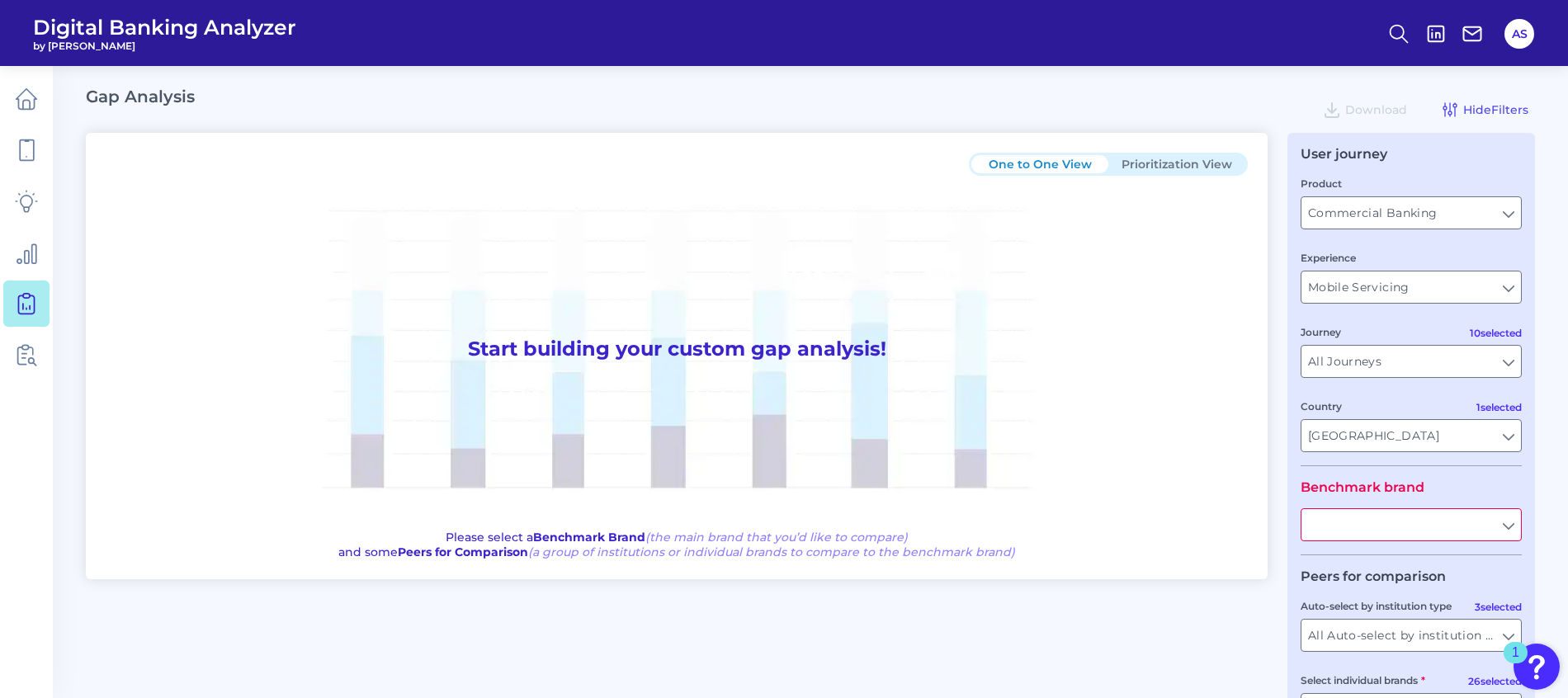
type input "All Countries"
click at [1419, 287] on input "Mobile Servicing" at bounding box center [1411, 288] width 220 height 31
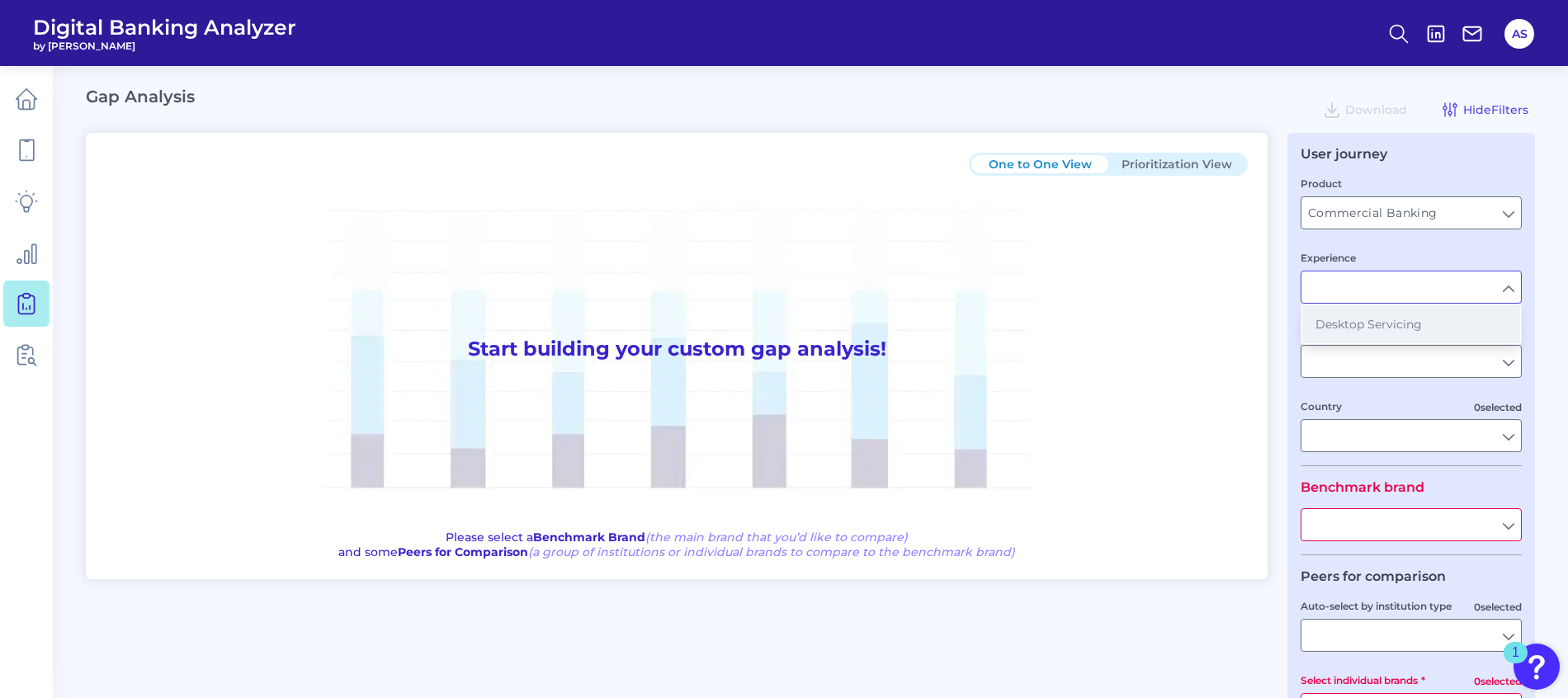
click at [1407, 325] on span "Desktop Servicing" at bounding box center [1369, 324] width 106 height 15
type input "Desktop Servicing"
click at [1367, 422] on input "Country" at bounding box center [1411, 436] width 220 height 31
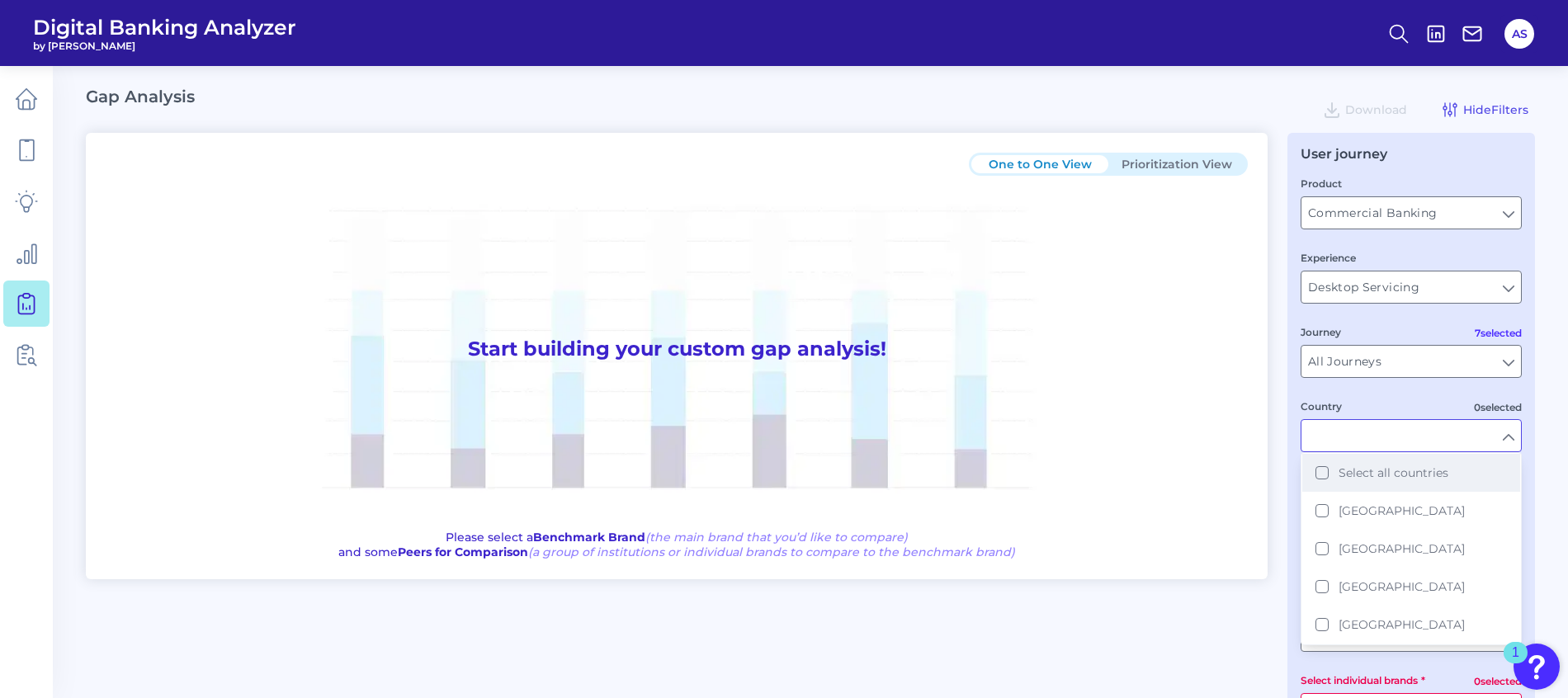
click at [1370, 468] on span "Select all countries" at bounding box center [1393, 472] width 110 height 15
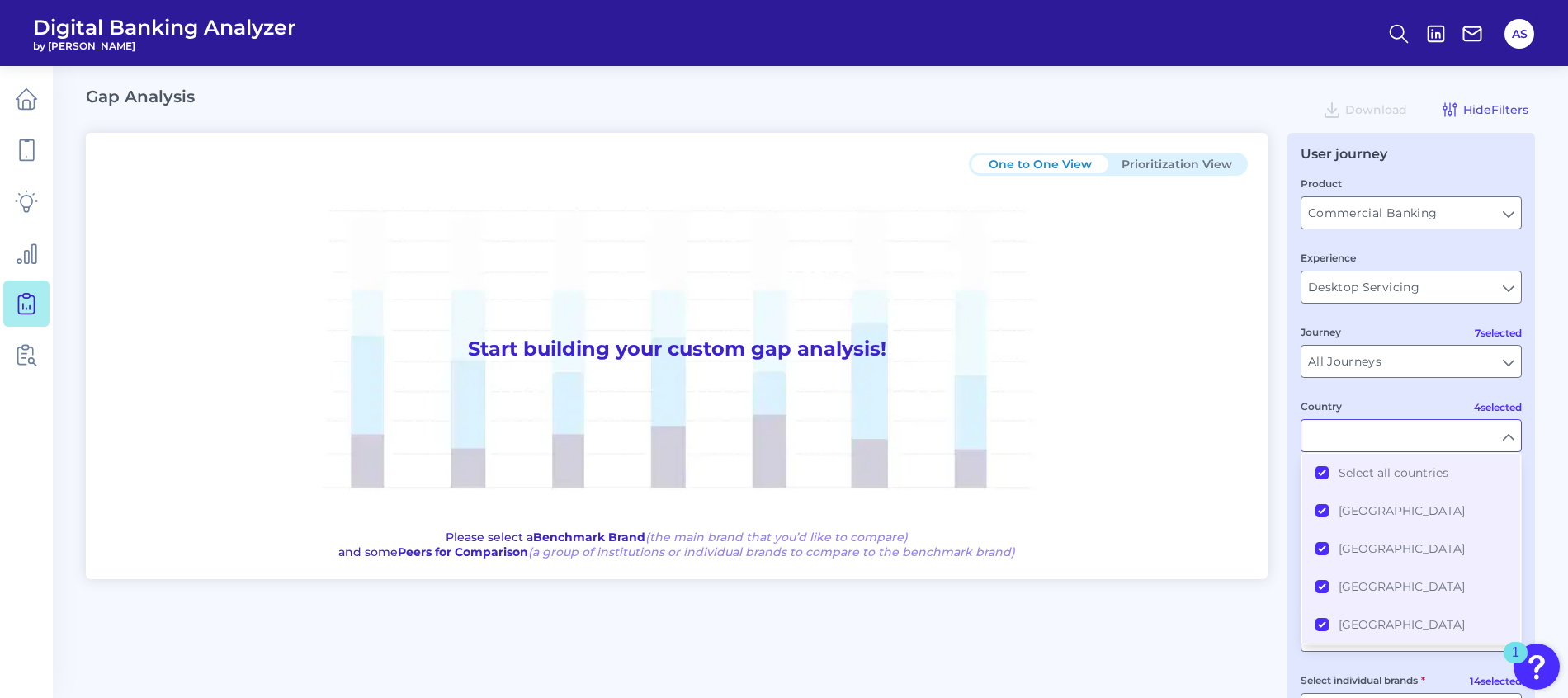
click at [1545, 389] on main "Gap Analysis Download Hide Filters One to One View Prioritization View Start bu…" at bounding box center [784, 409] width 1568 height 820
type input "All Countries"
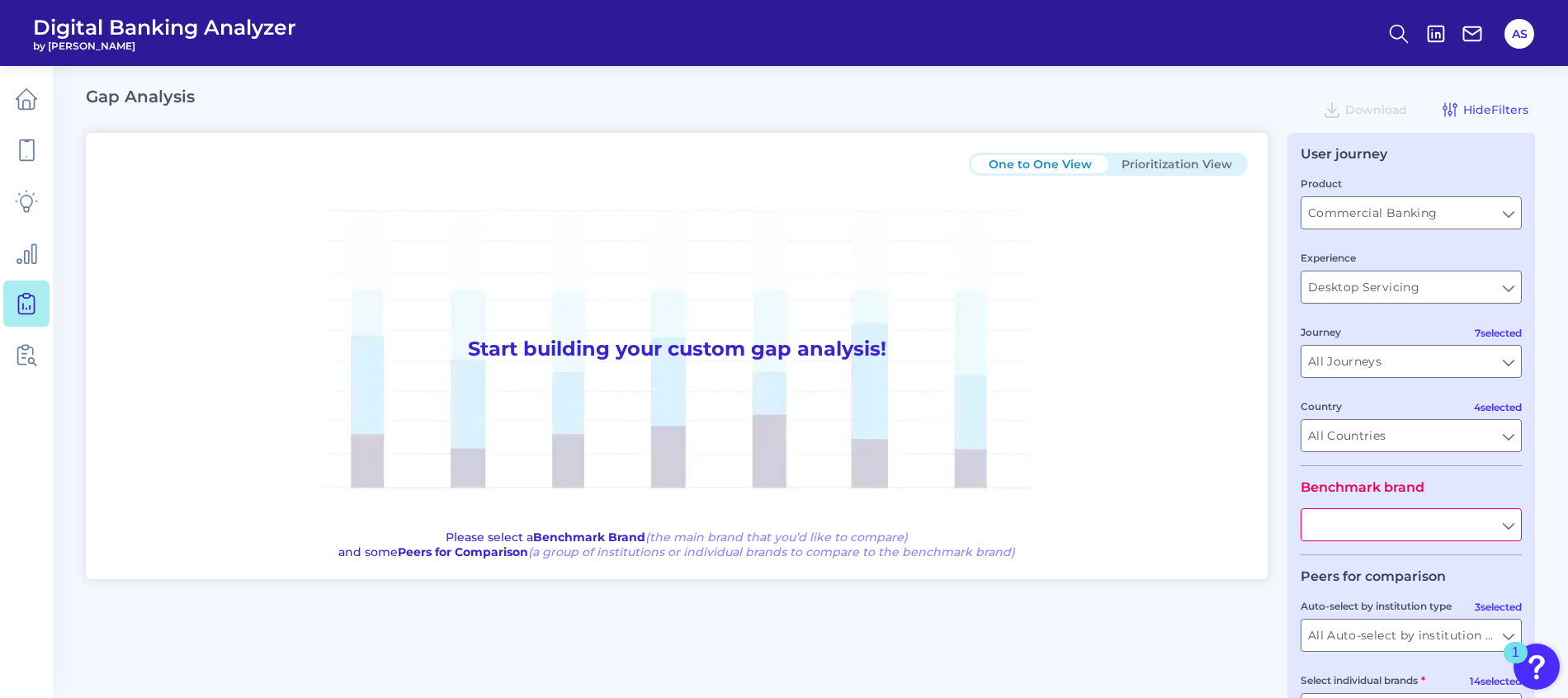
click at [1435, 511] on input "text" at bounding box center [1411, 525] width 220 height 31
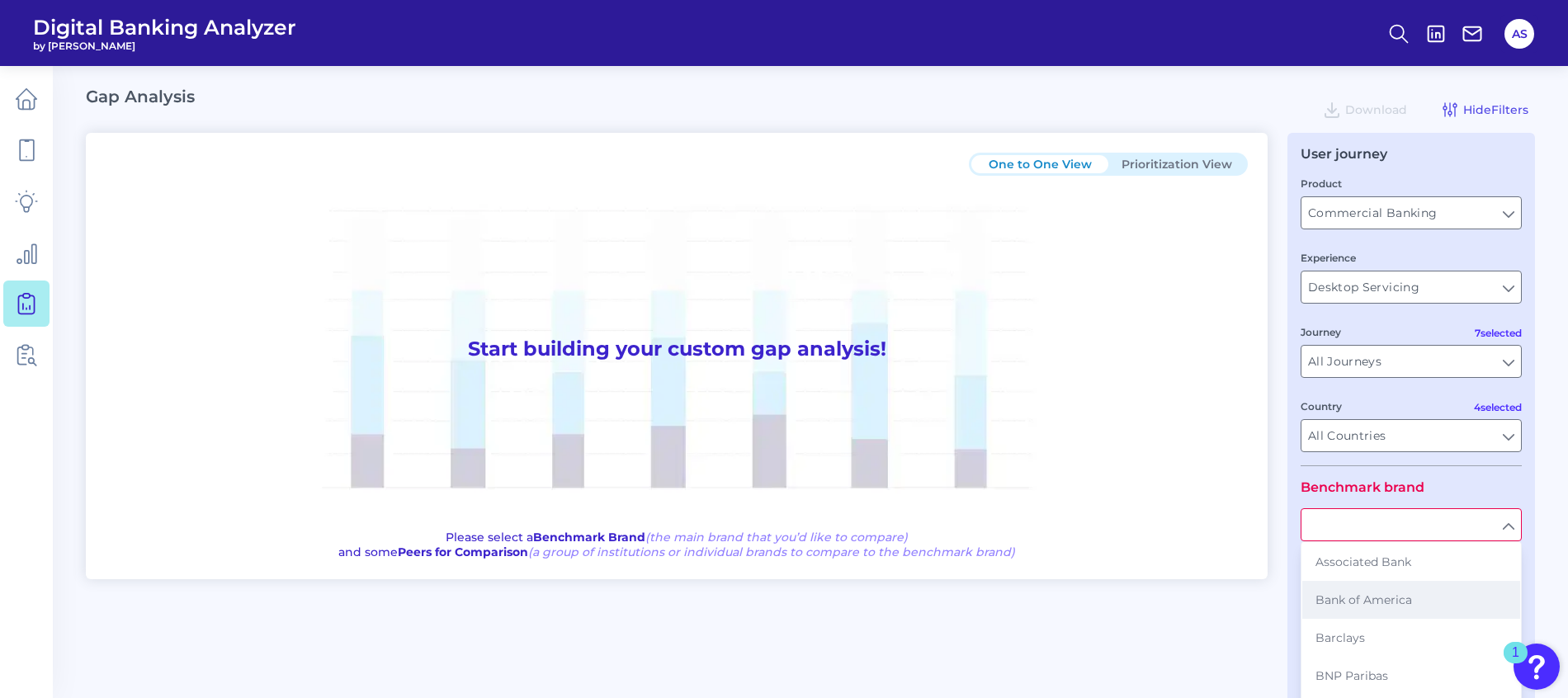
click at [1401, 603] on span "Bank of America" at bounding box center [1364, 599] width 96 height 15
type input "Bank of America"
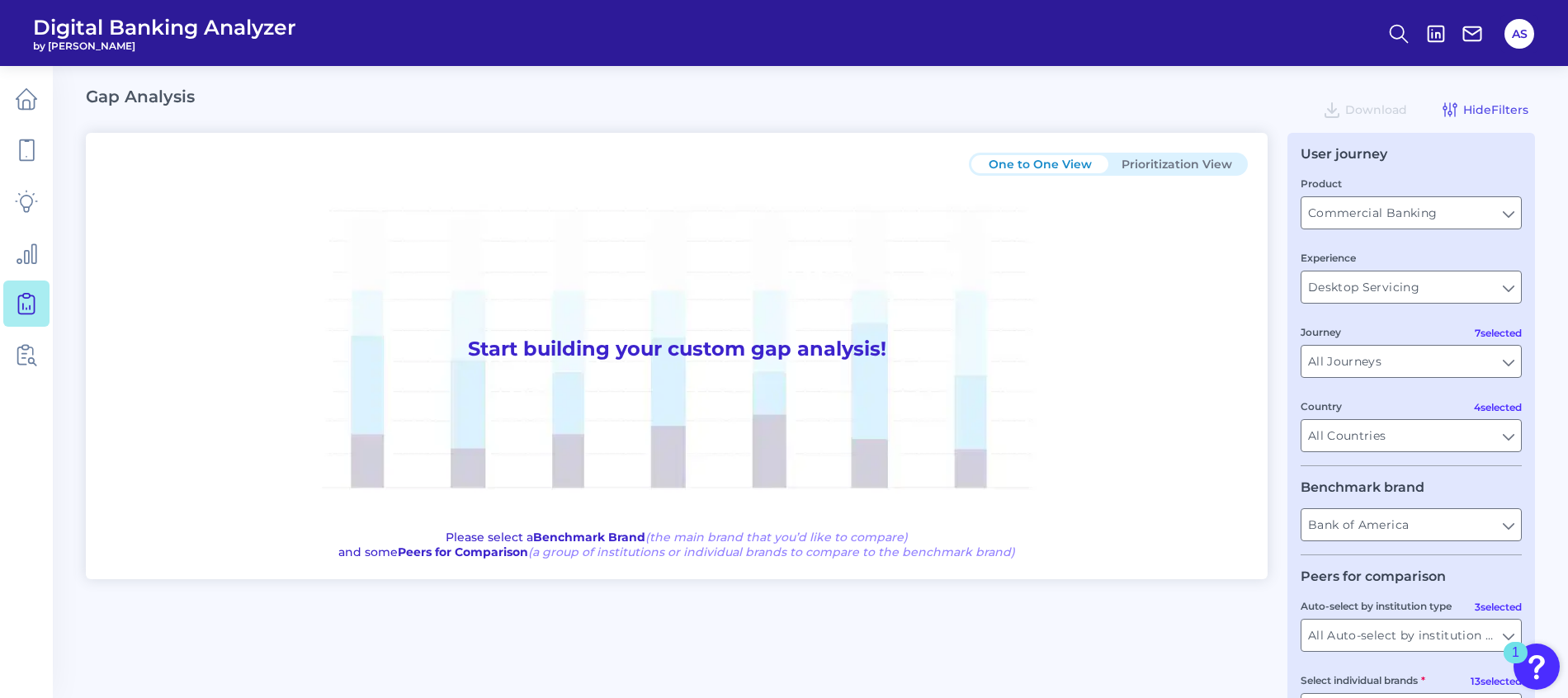
scroll to position [122, 0]
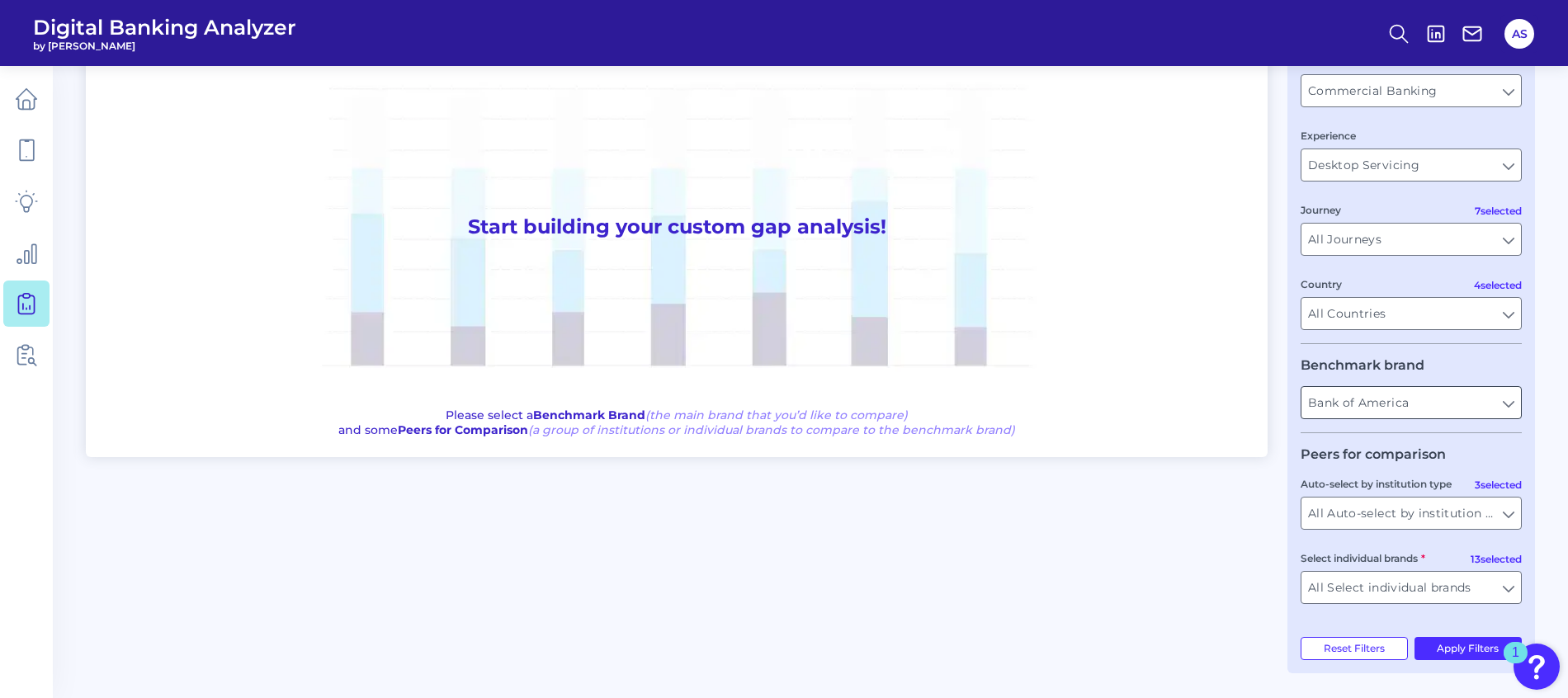
click at [1350, 406] on input "Bank of America" at bounding box center [1411, 403] width 220 height 31
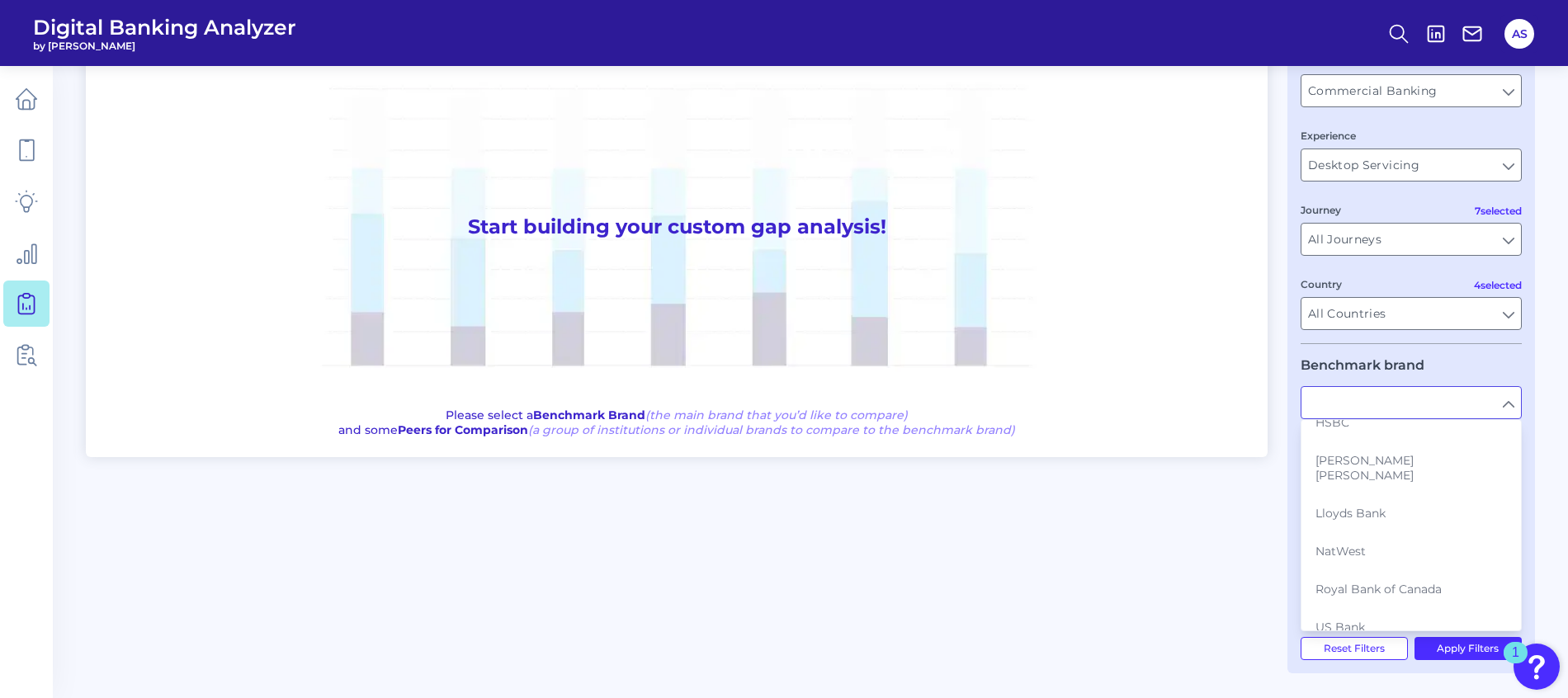
scroll to position [323, 0]
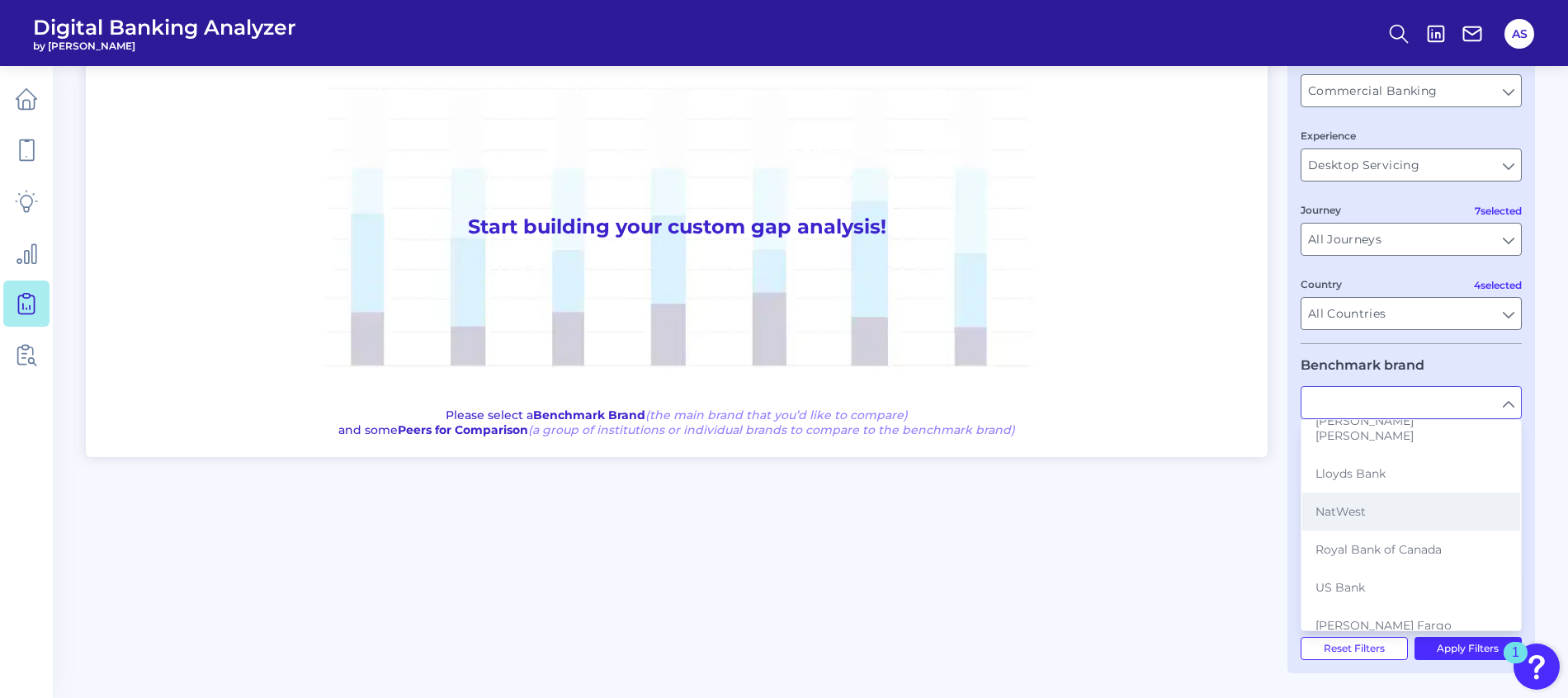
click at [1346, 493] on button "NatWest" at bounding box center [1411, 511] width 218 height 38
type input "NatWest"
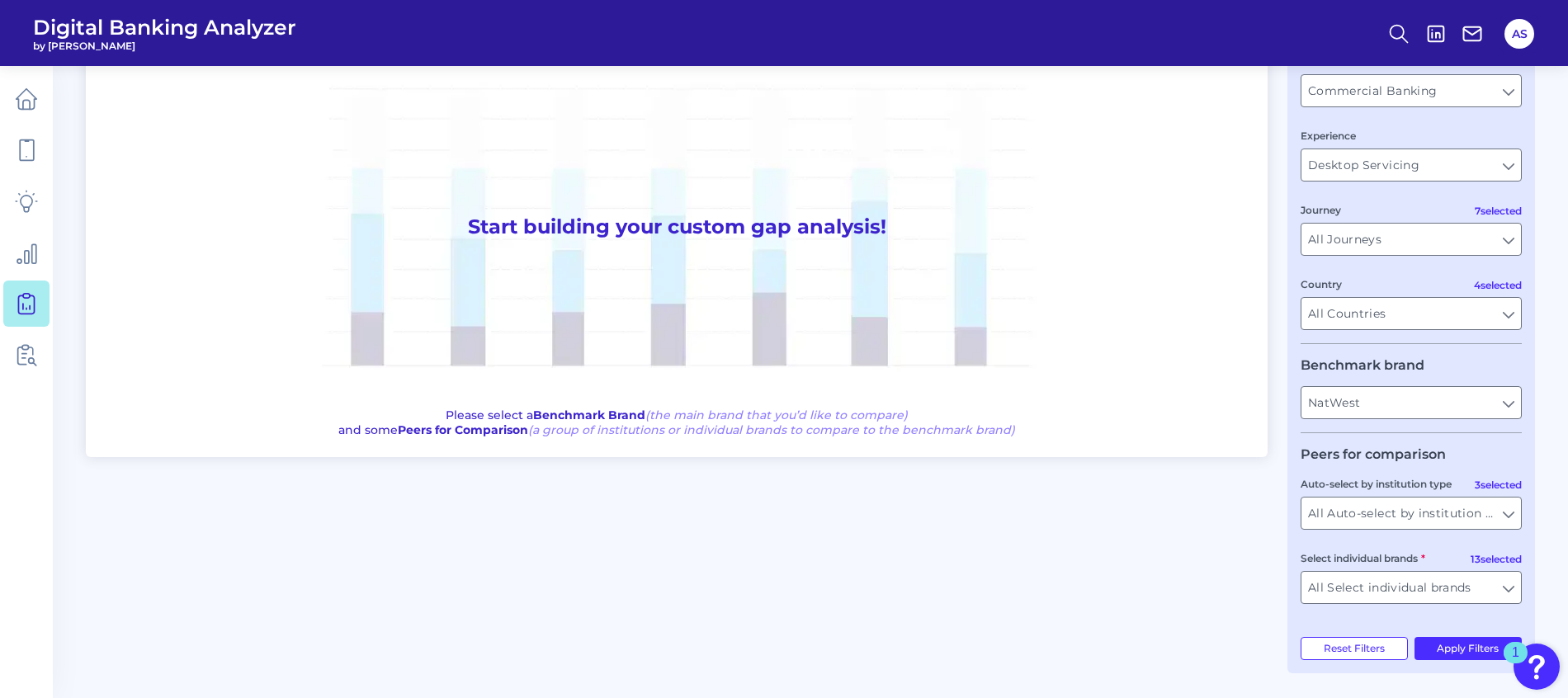
drag, startPoint x: 1275, startPoint y: 349, endPoint x: 1280, endPoint y: 396, distance: 47.3
click at [1275, 349] on div "One to One View Prioritization View Start building your custom gap analysis! Pl…" at bounding box center [810, 342] width 1449 height 663
click at [1457, 644] on button "Apply Filters" at bounding box center [1469, 649] width 108 height 24
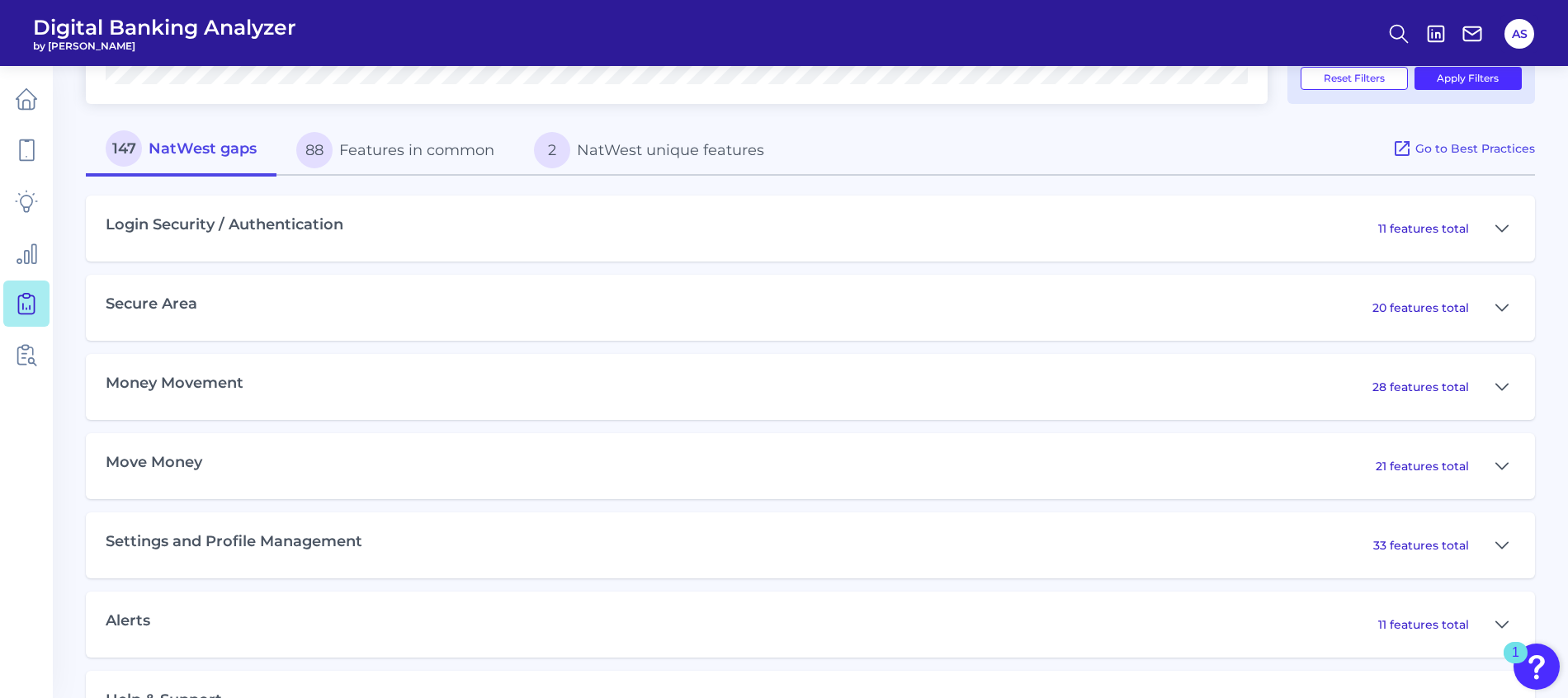
scroll to position [742, 0]
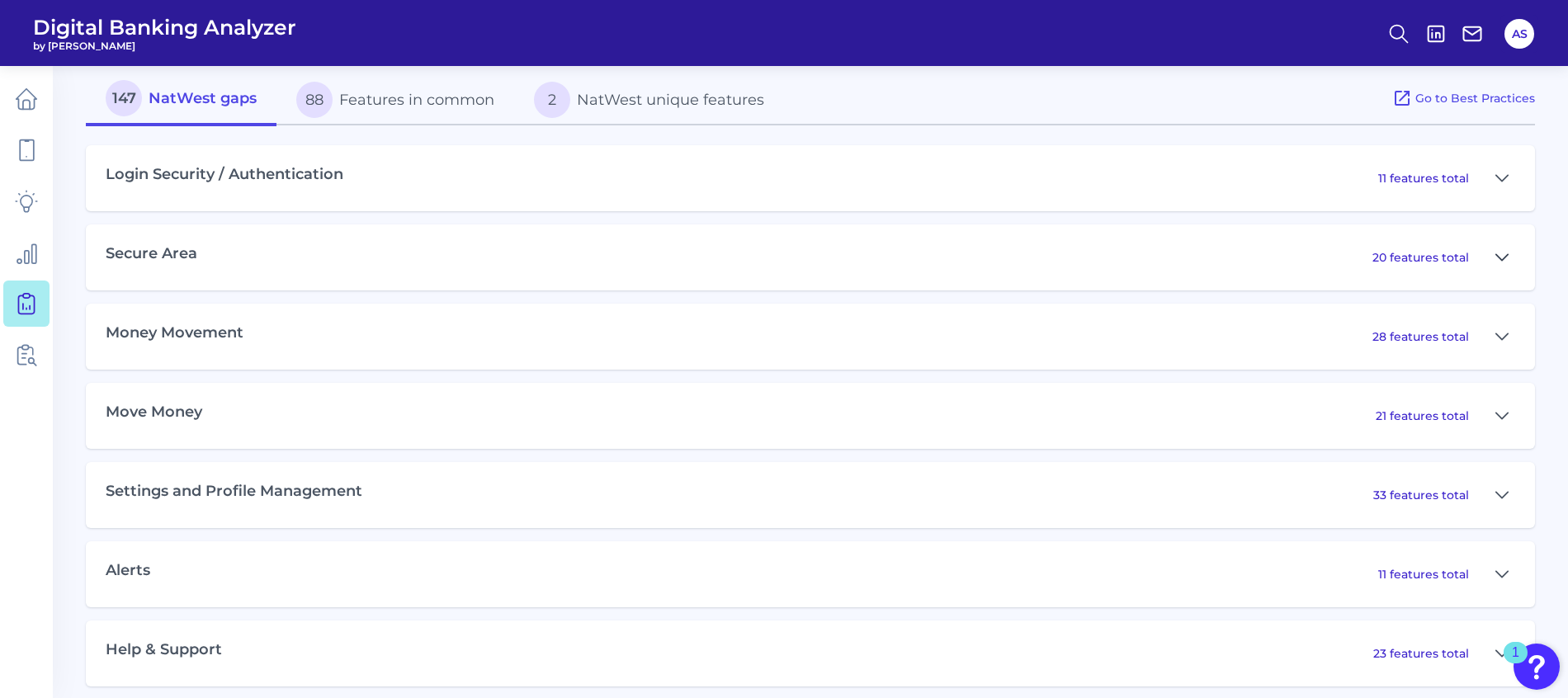
click at [1504, 257] on icon at bounding box center [1502, 257] width 12 height 6
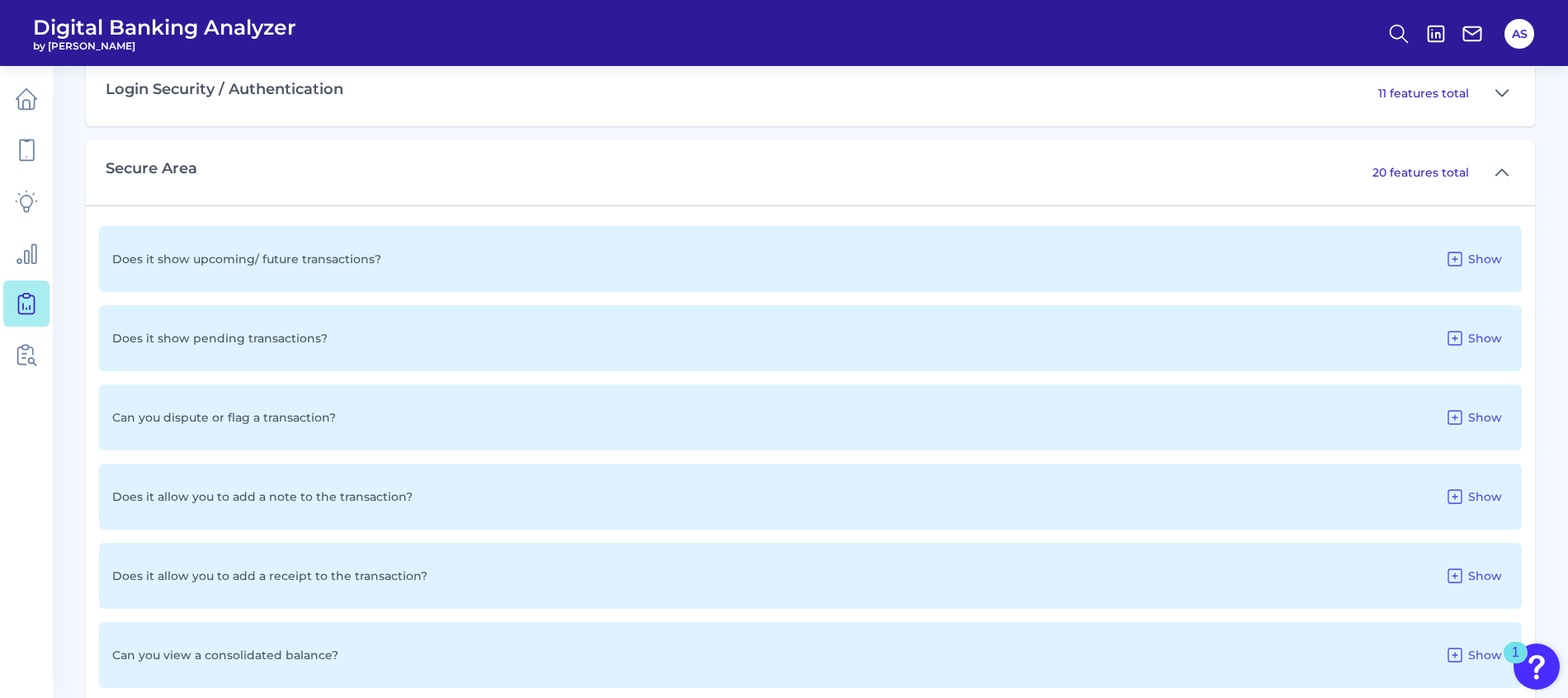
scroll to position [866, 0]
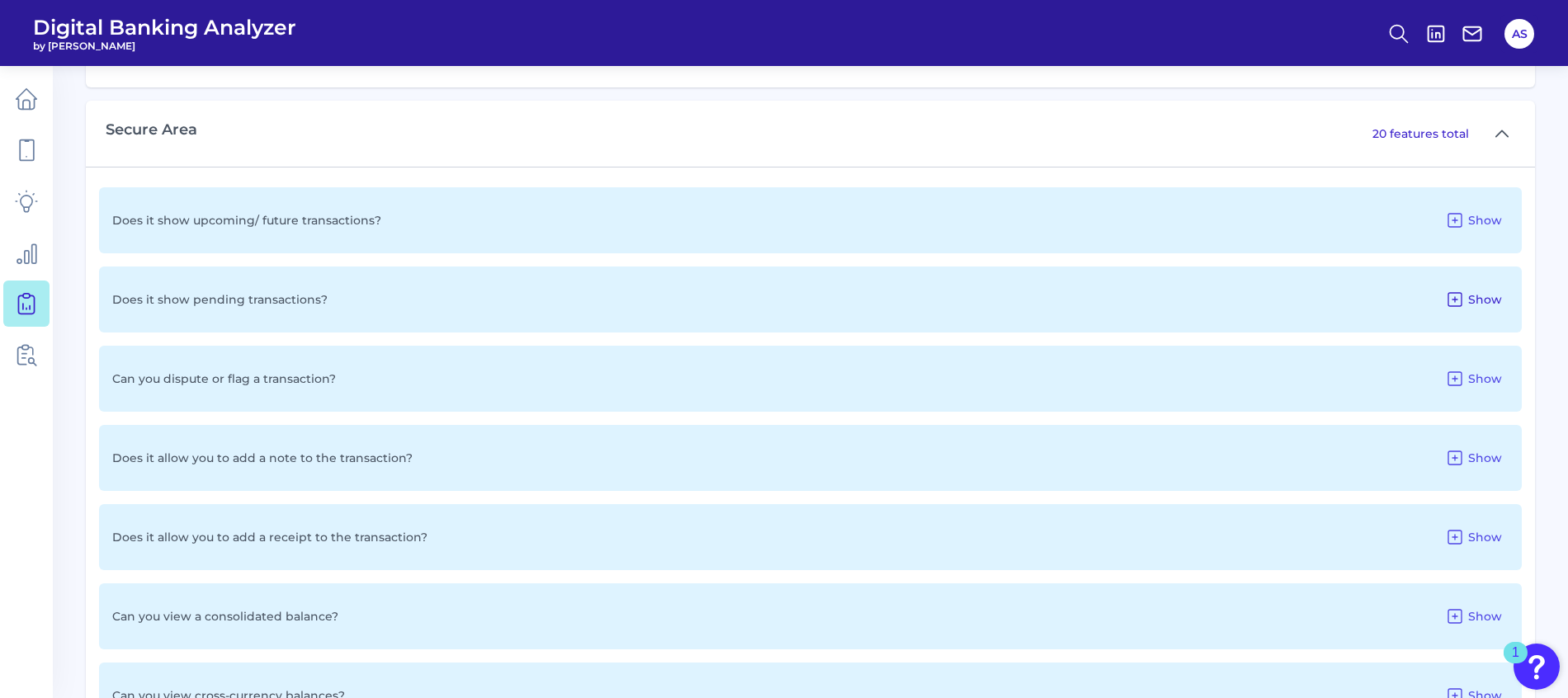
click at [1461, 296] on icon at bounding box center [1454, 298] width 13 height 13
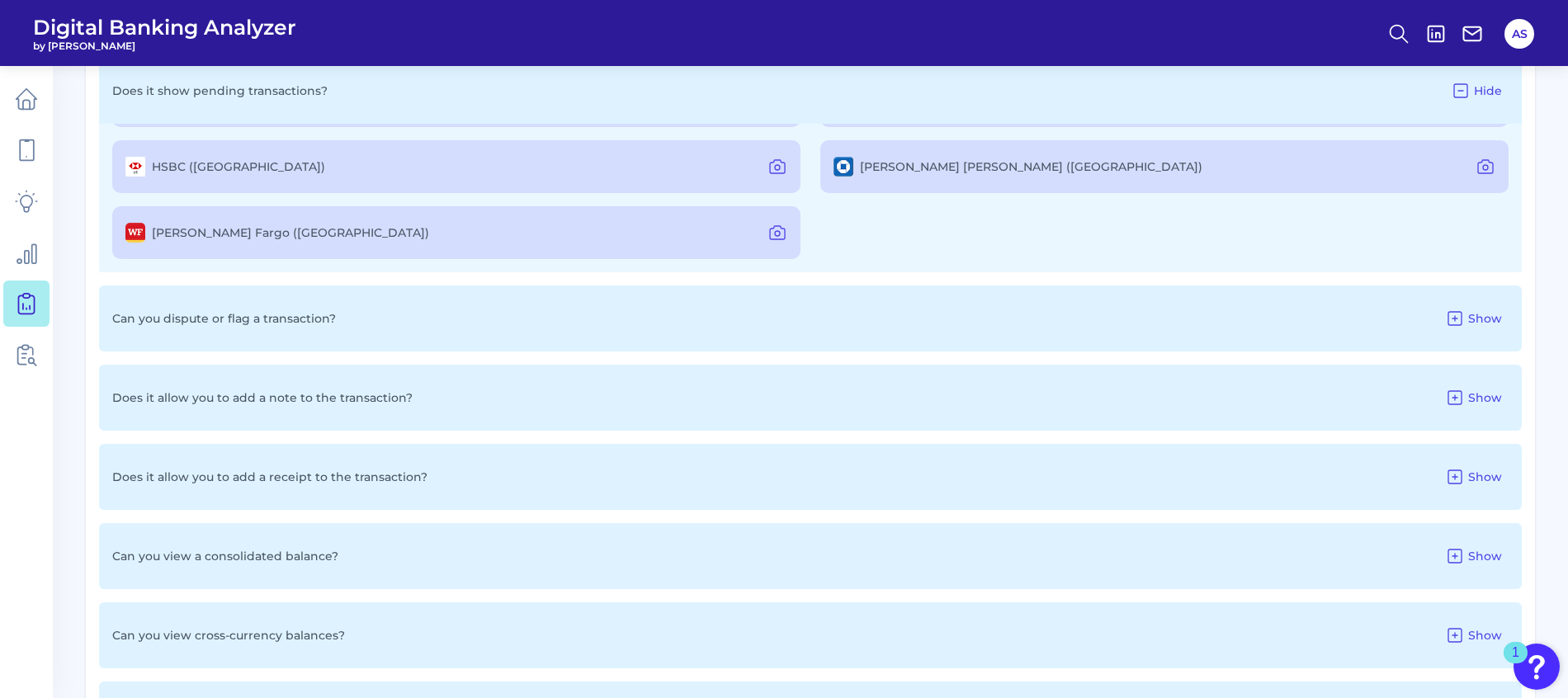
scroll to position [1114, 0]
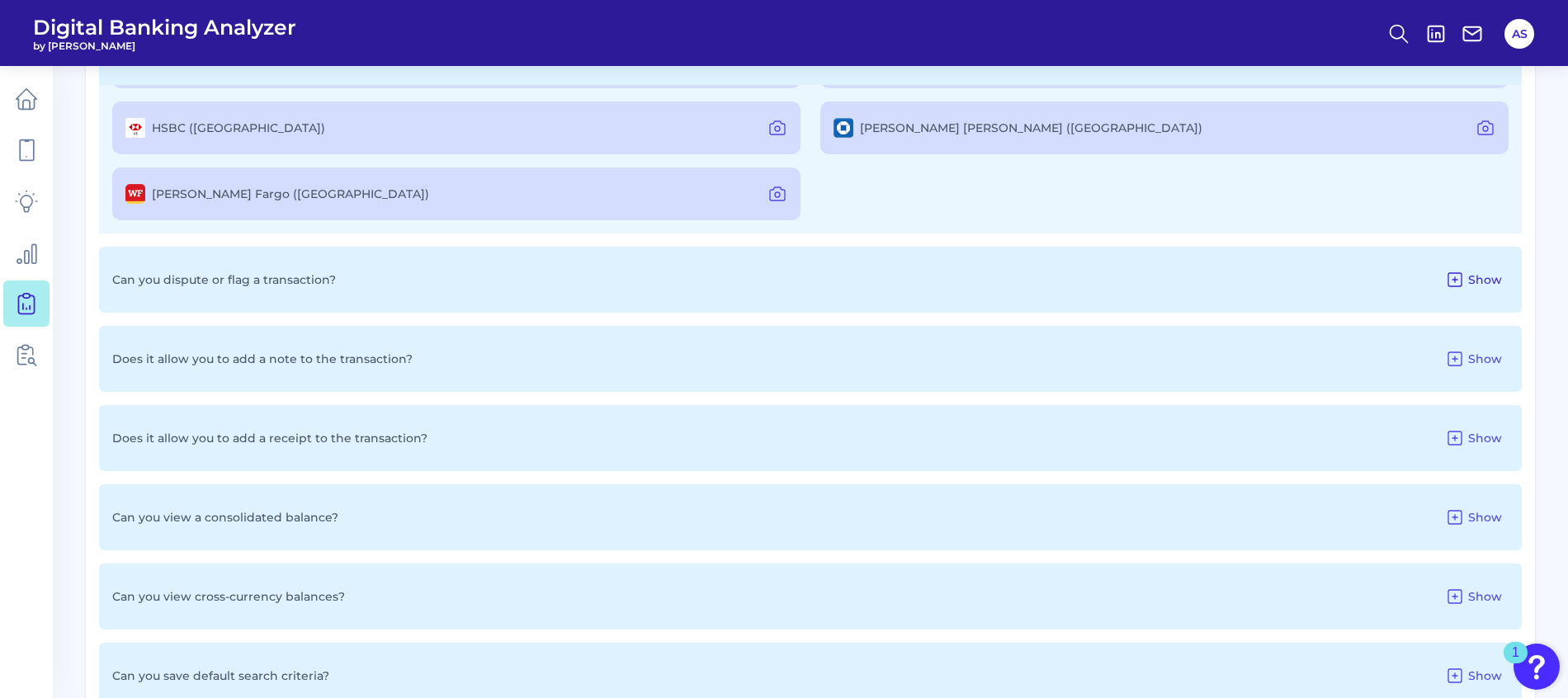
click at [1461, 286] on icon at bounding box center [1454, 279] width 13 height 13
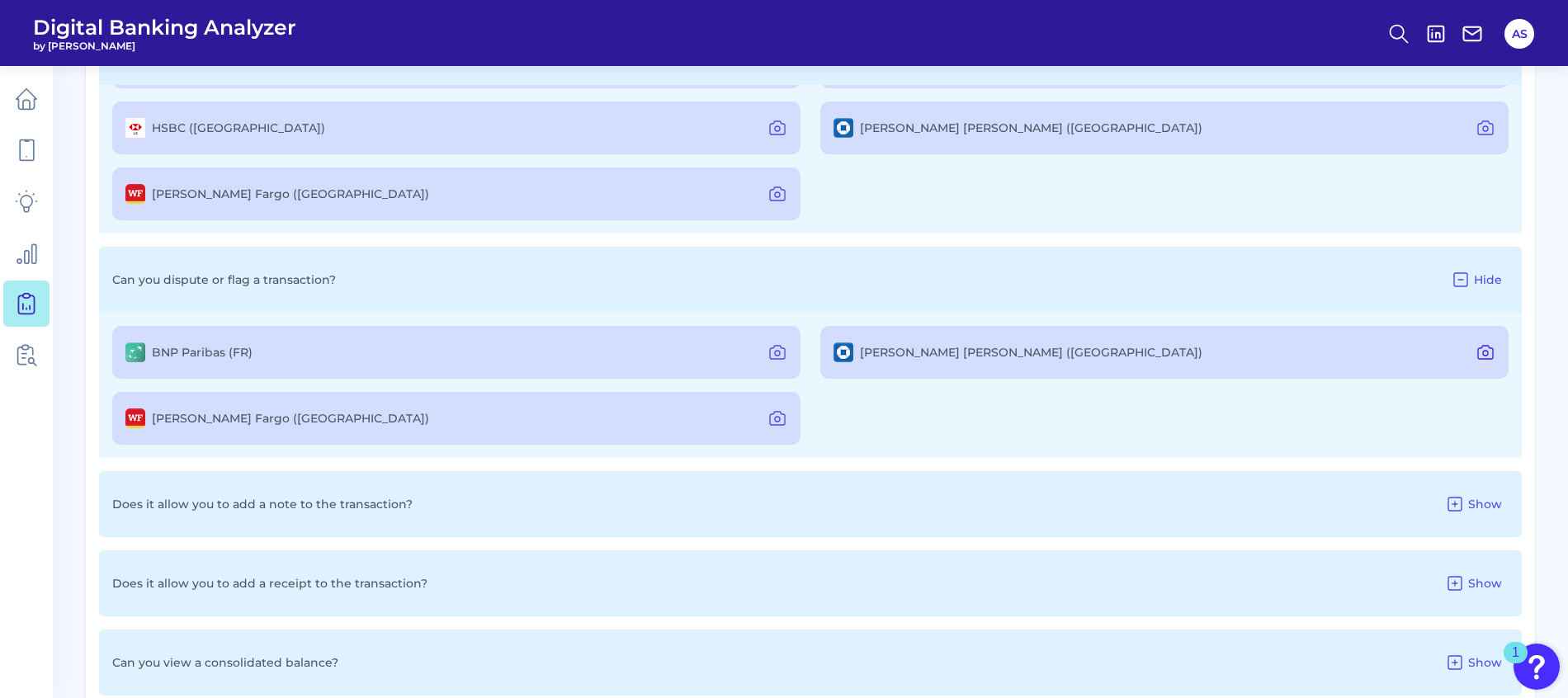
click at [1485, 349] on icon at bounding box center [1486, 352] width 20 height 20
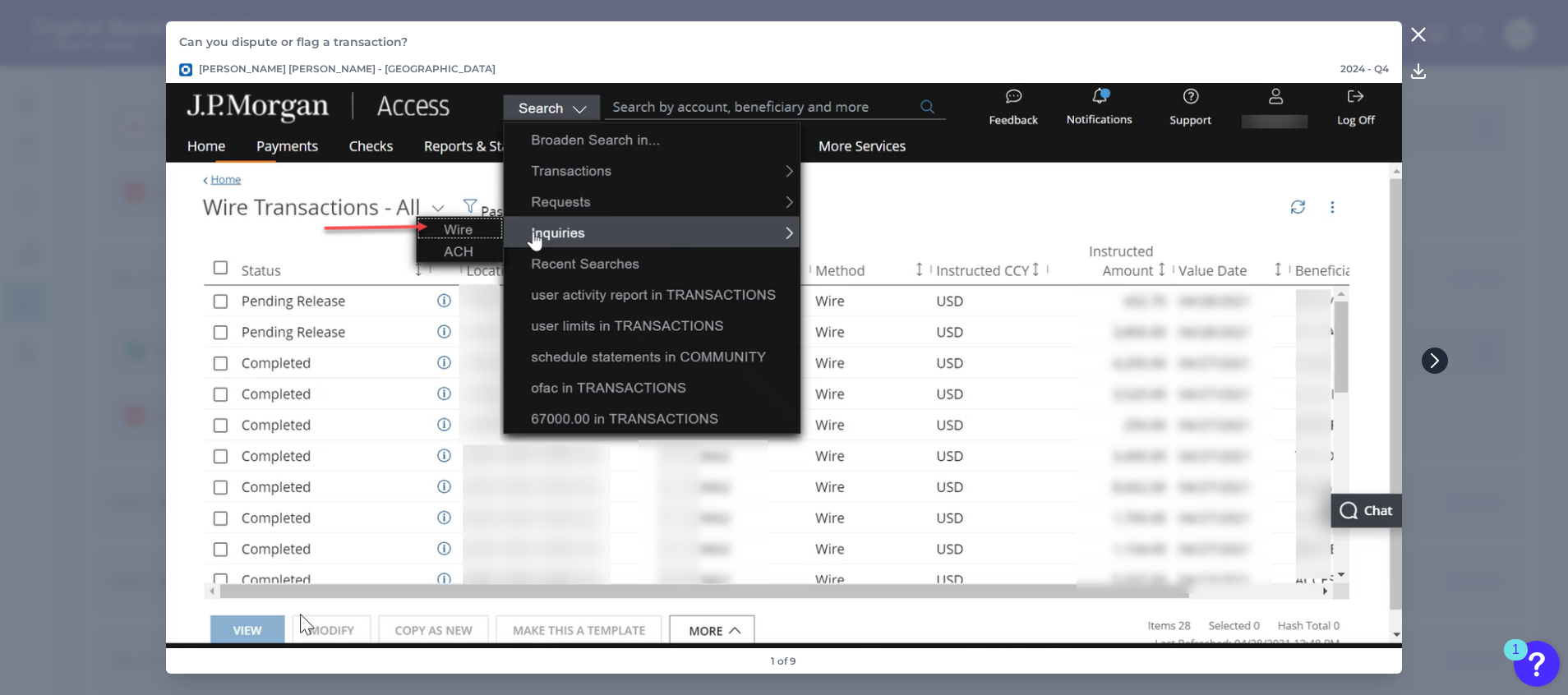
click at [1434, 355] on icon at bounding box center [1434, 360] width 15 height 15
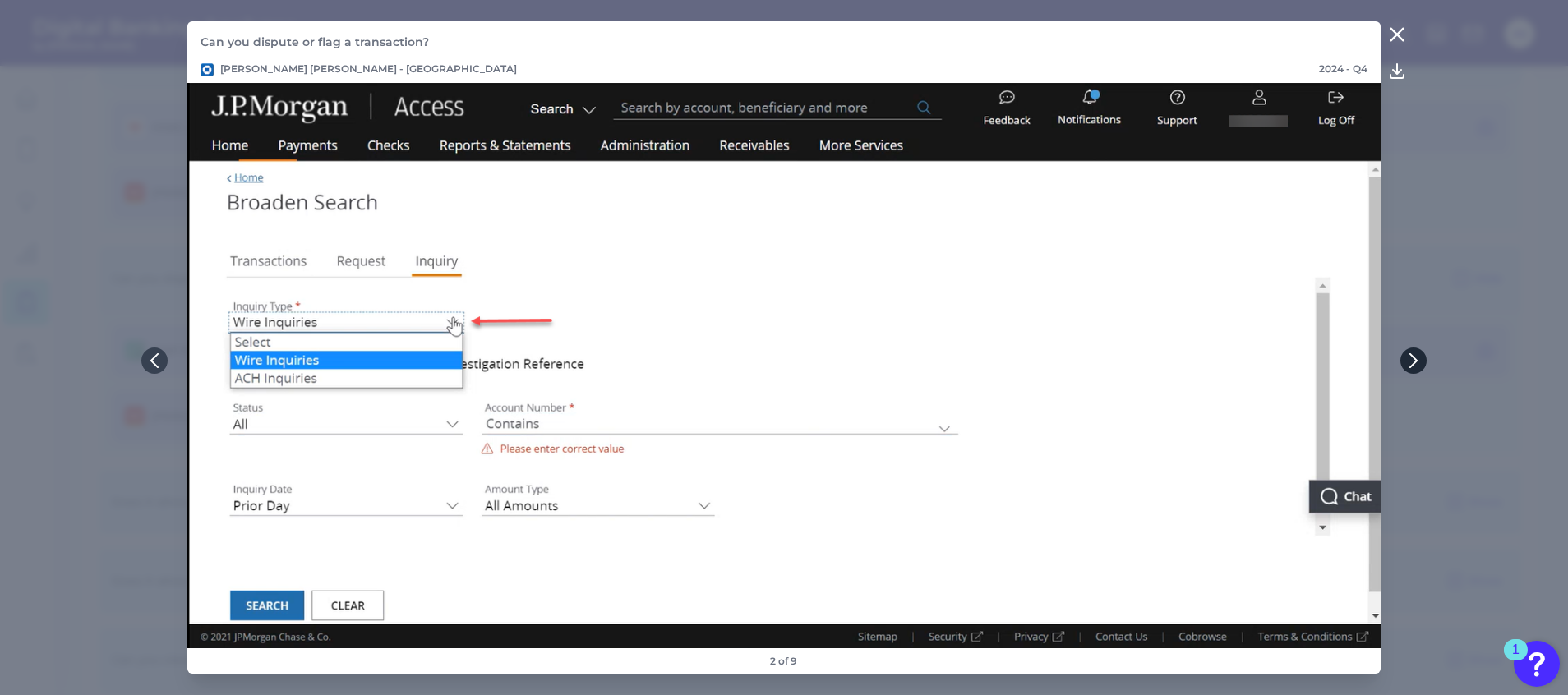
click at [1414, 358] on icon at bounding box center [1413, 360] width 7 height 13
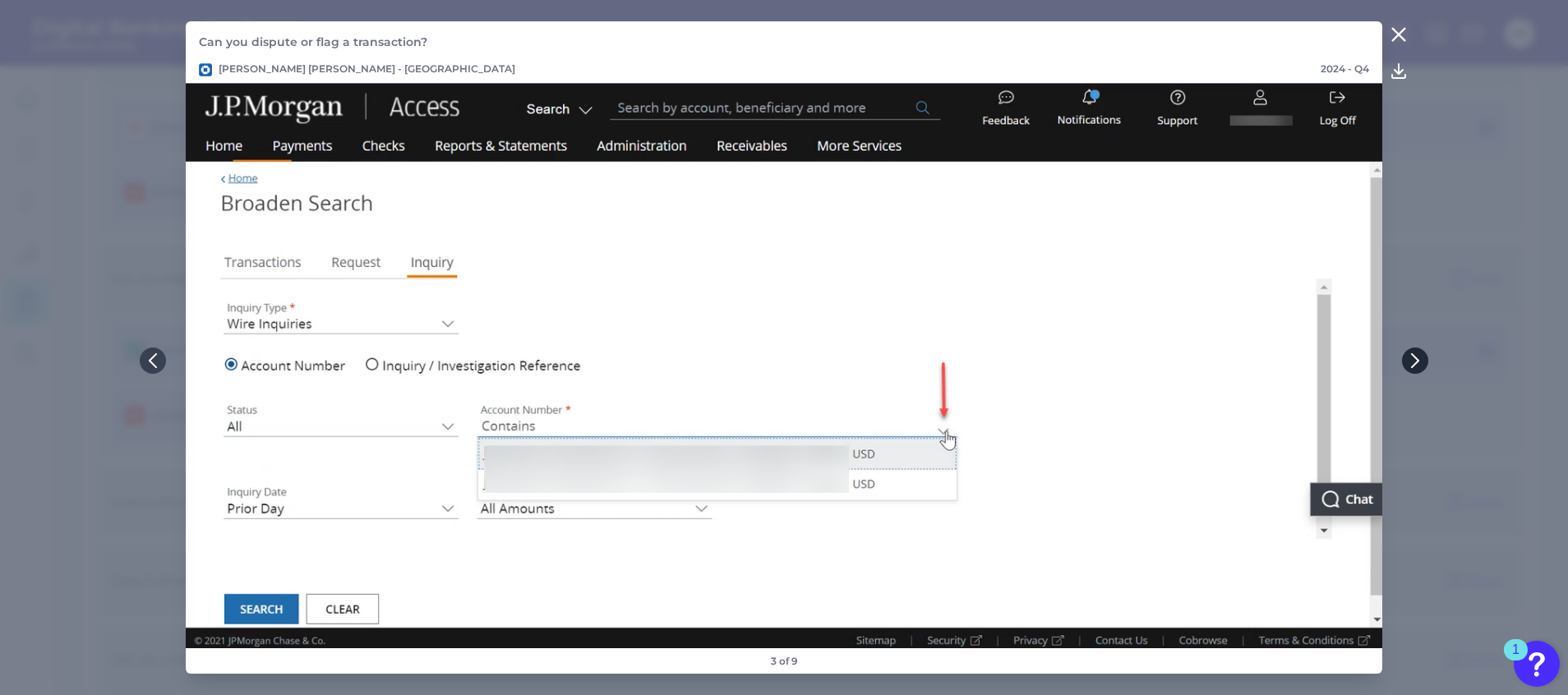
click at [1414, 356] on icon at bounding box center [1415, 360] width 7 height 13
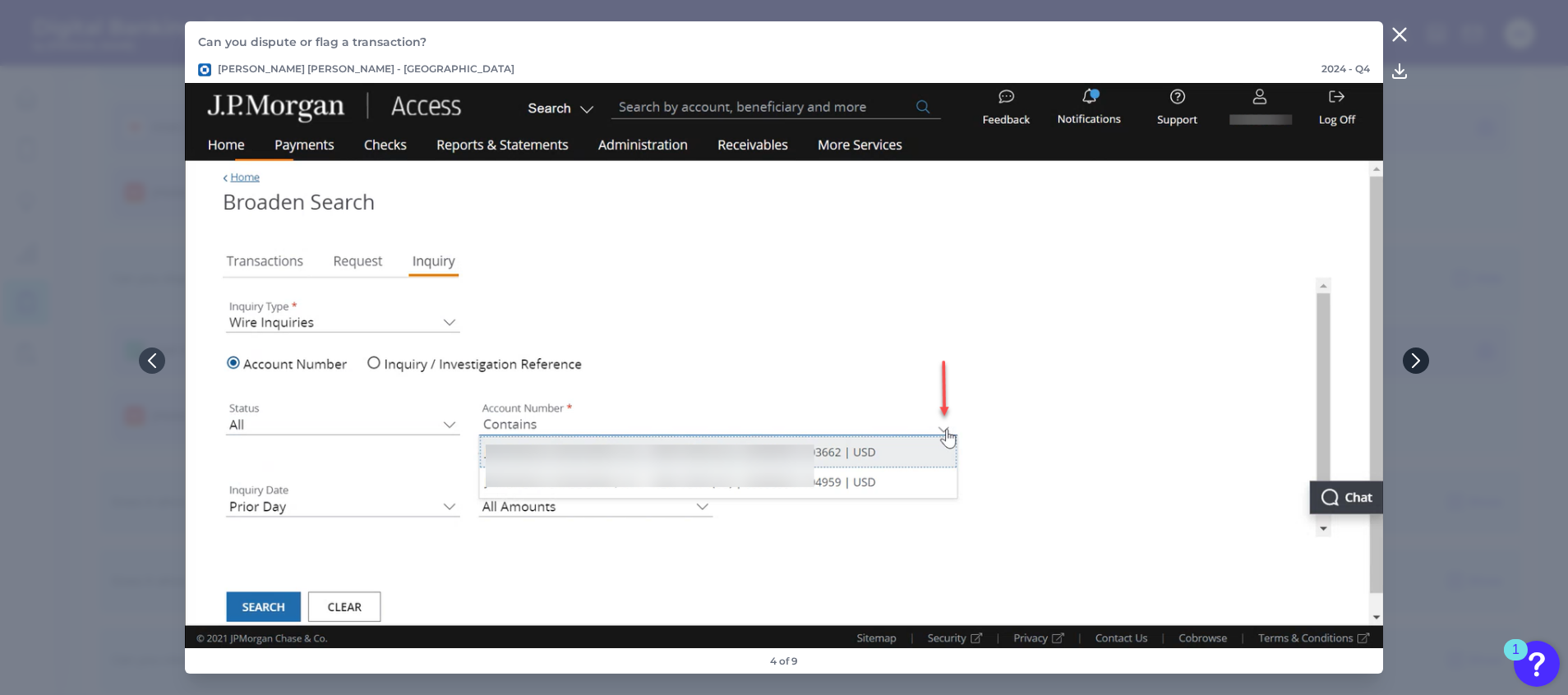
click at [1414, 356] on icon at bounding box center [1416, 360] width 7 height 13
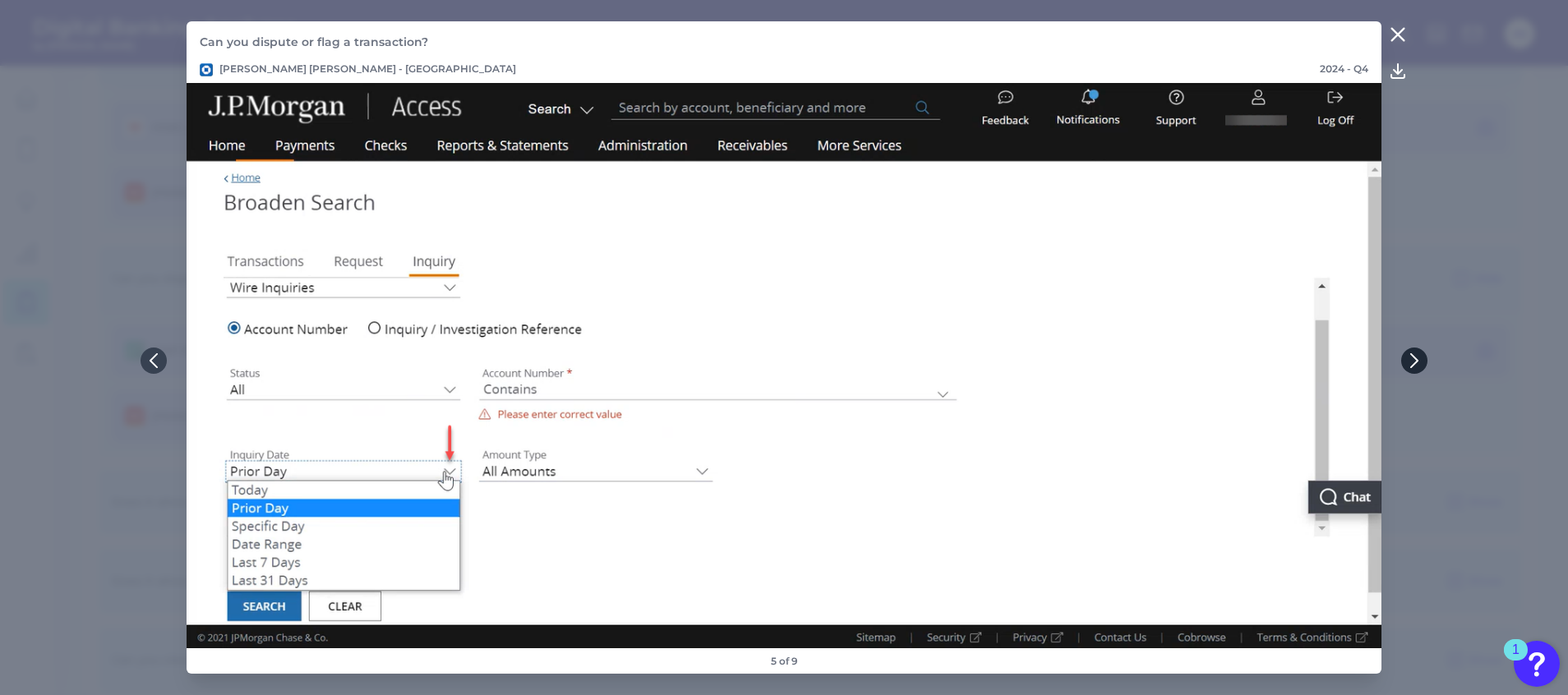
click at [1414, 356] on icon at bounding box center [1414, 360] width 15 height 15
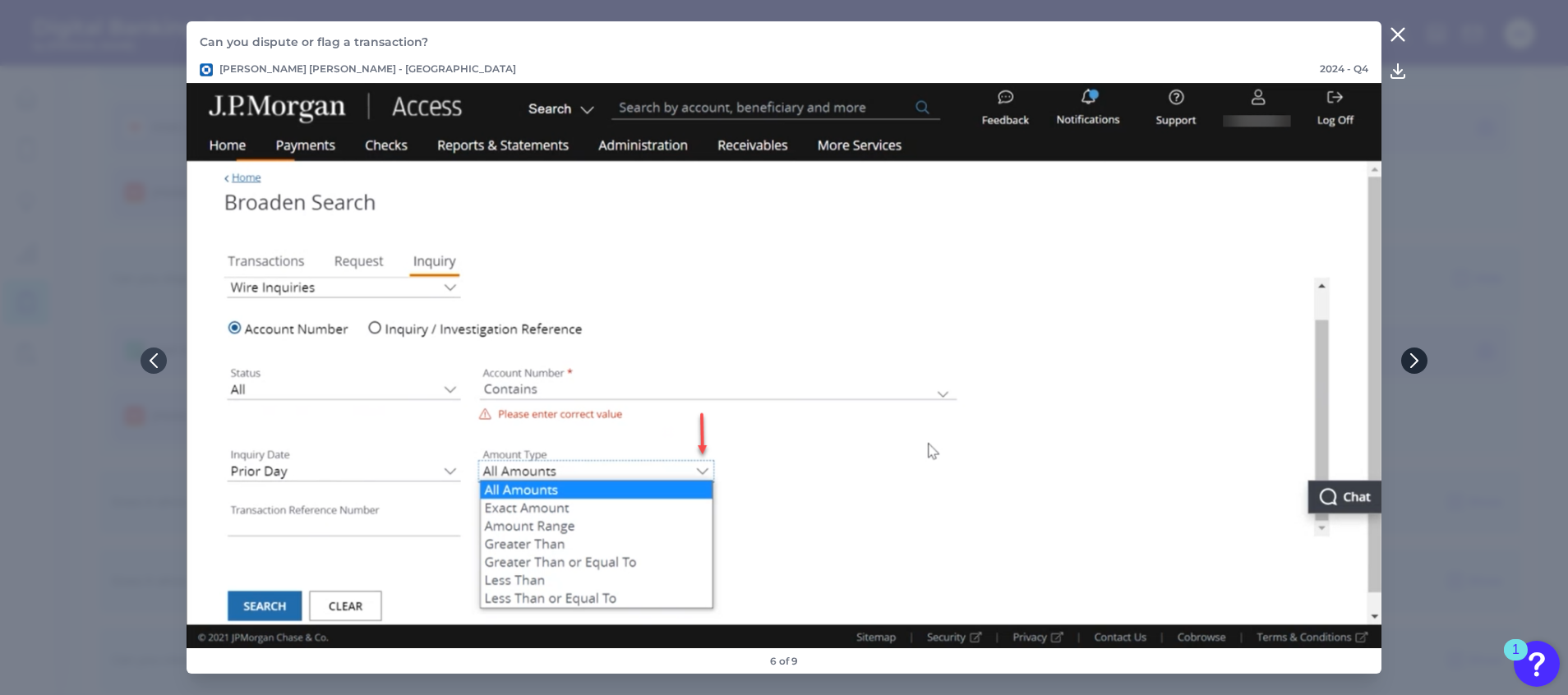
click at [1414, 356] on icon at bounding box center [1414, 360] width 15 height 15
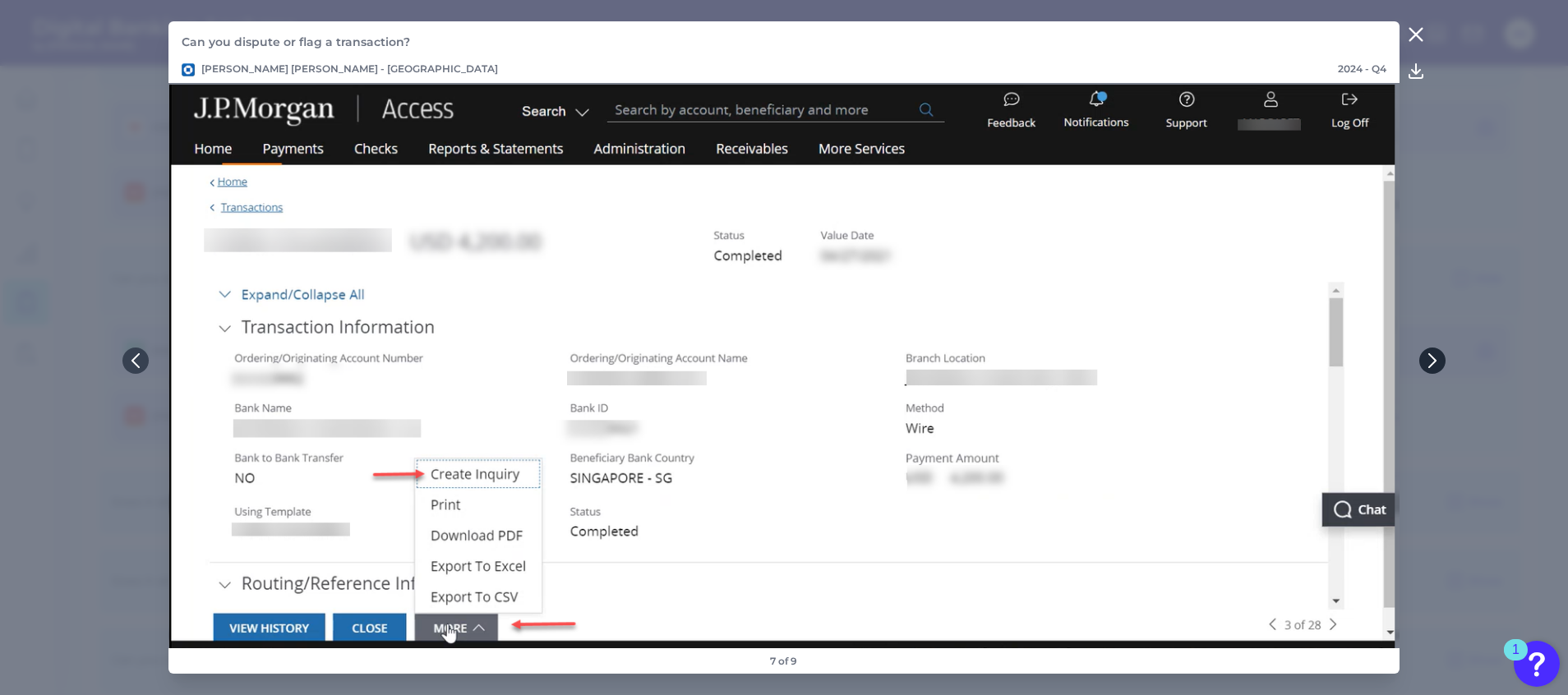
click at [1433, 356] on icon at bounding box center [1431, 360] width 15 height 15
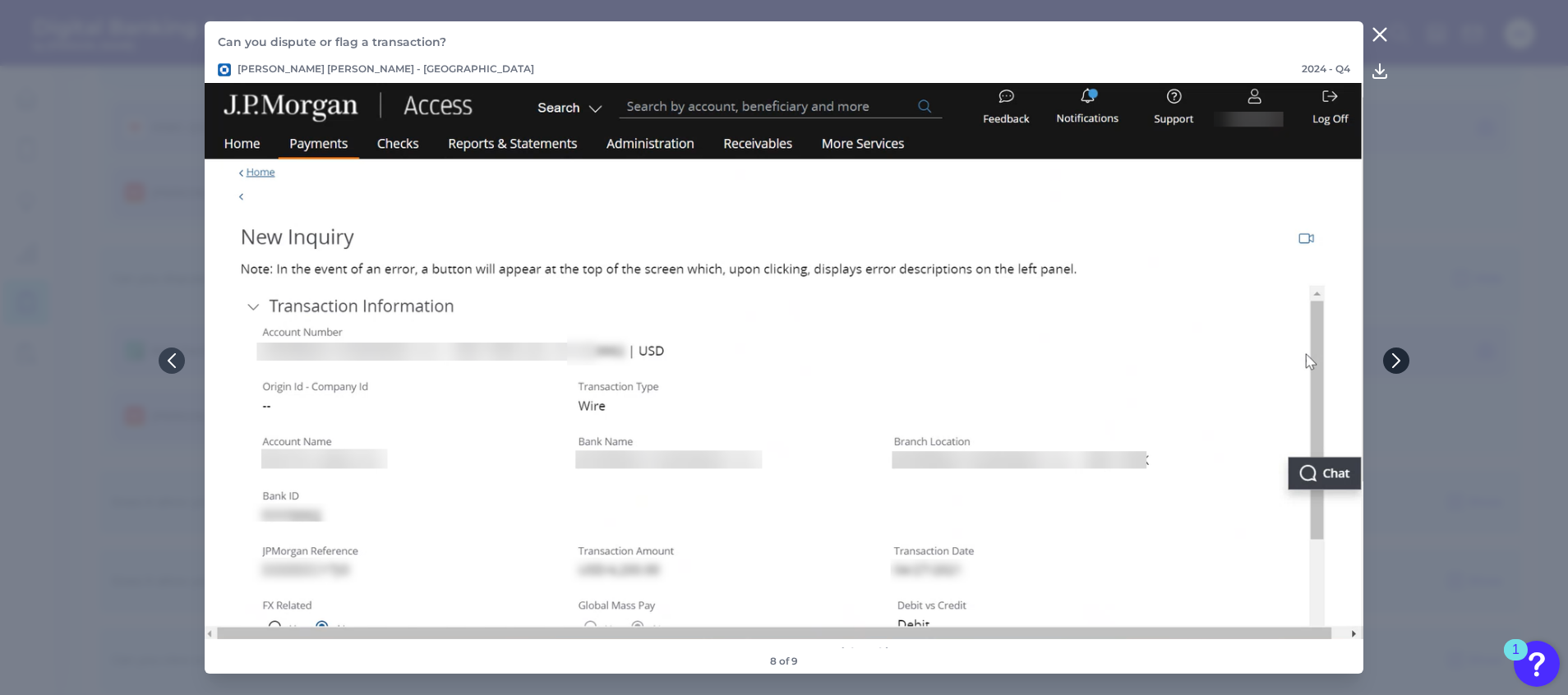
click at [1404, 360] on button at bounding box center [1395, 361] width 26 height 26
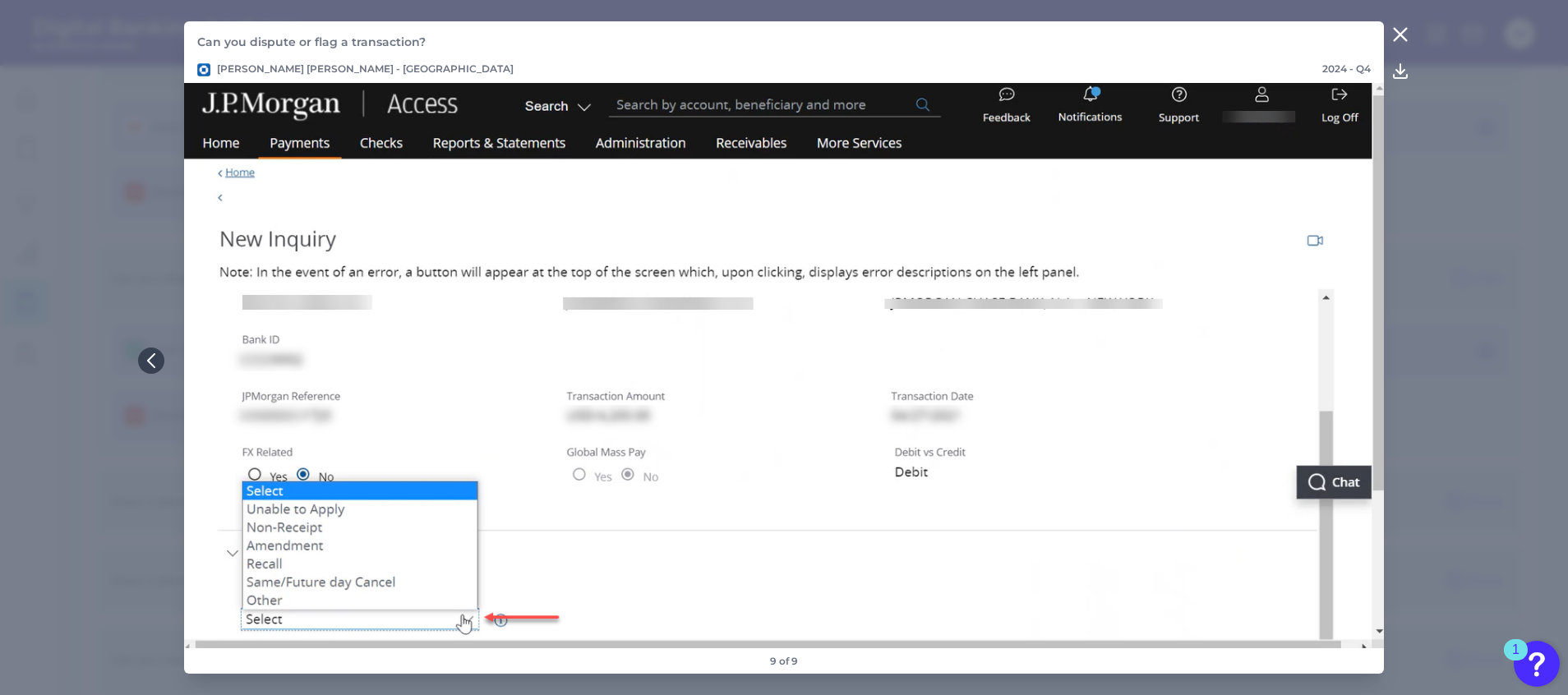
click at [1404, 29] on icon at bounding box center [1400, 34] width 13 height 13
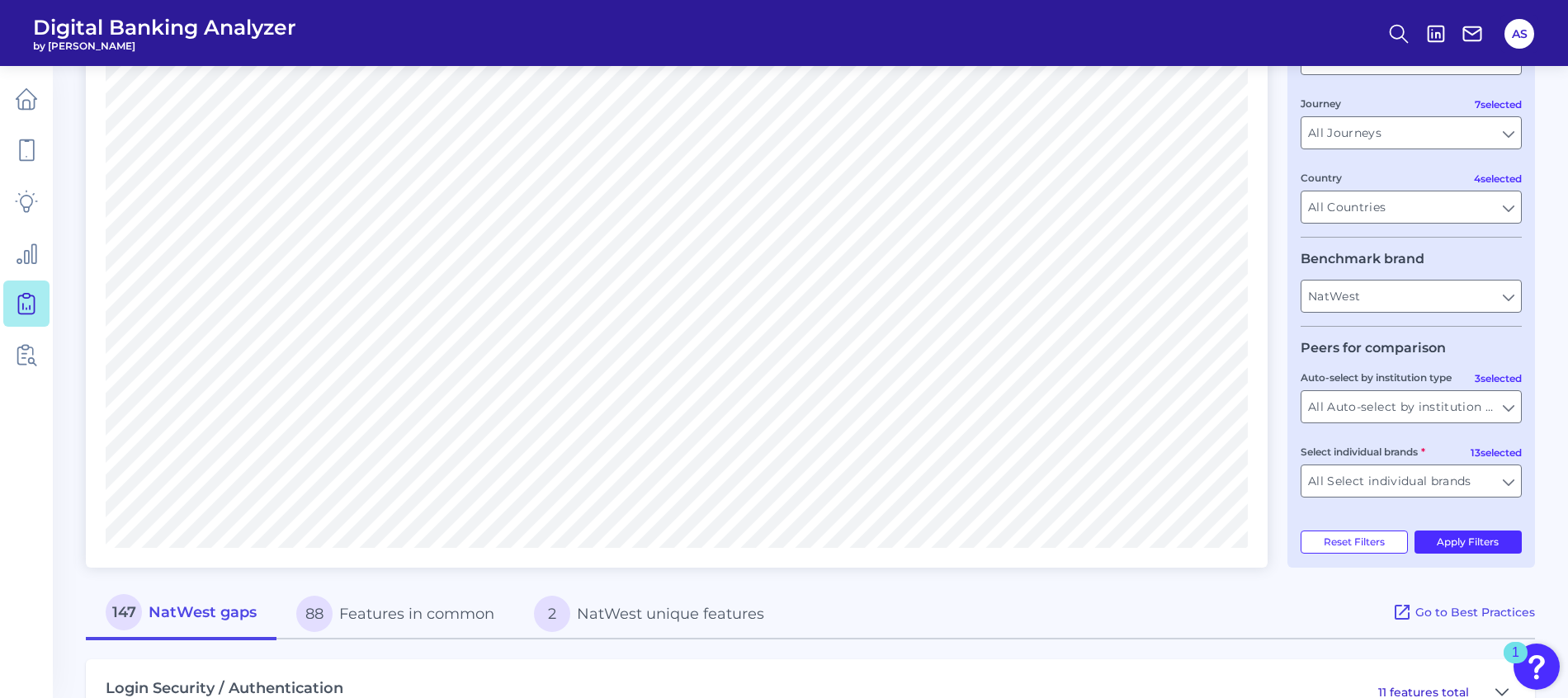
scroll to position [0, 0]
